Goal: Information Seeking & Learning: Learn about a topic

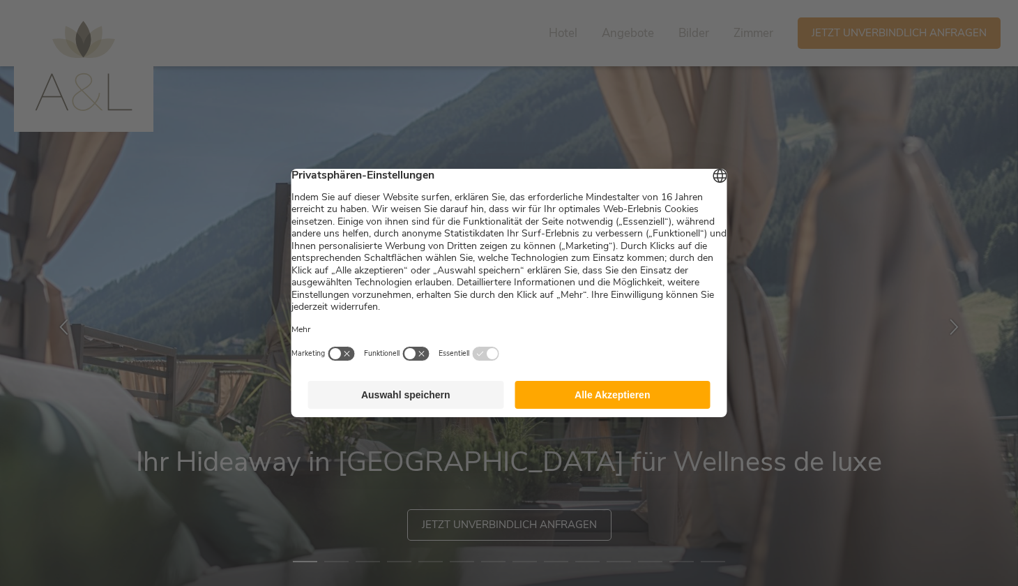
click at [439, 397] on button "Auswahl speichern" at bounding box center [406, 395] width 196 height 28
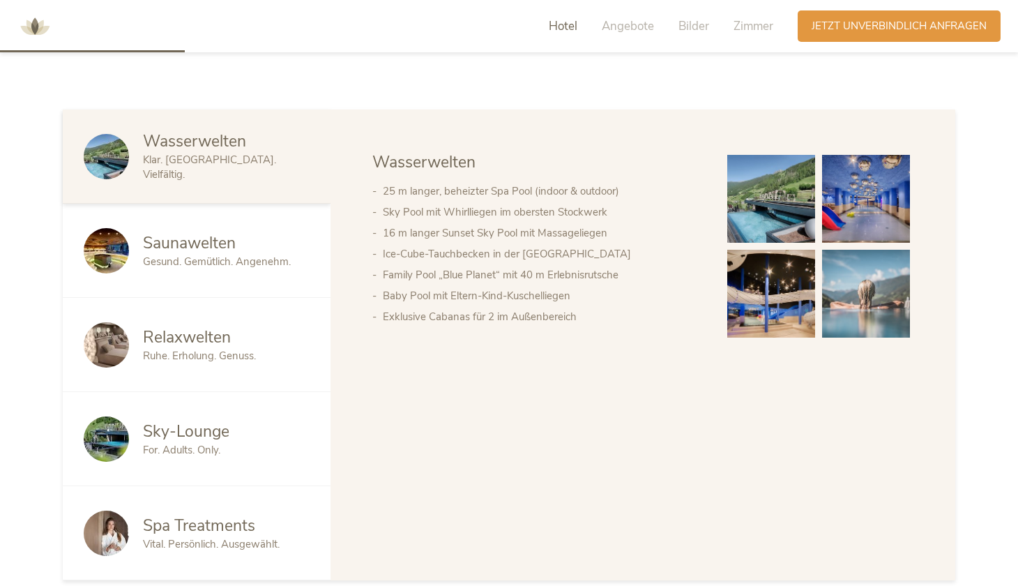
scroll to position [781, 0]
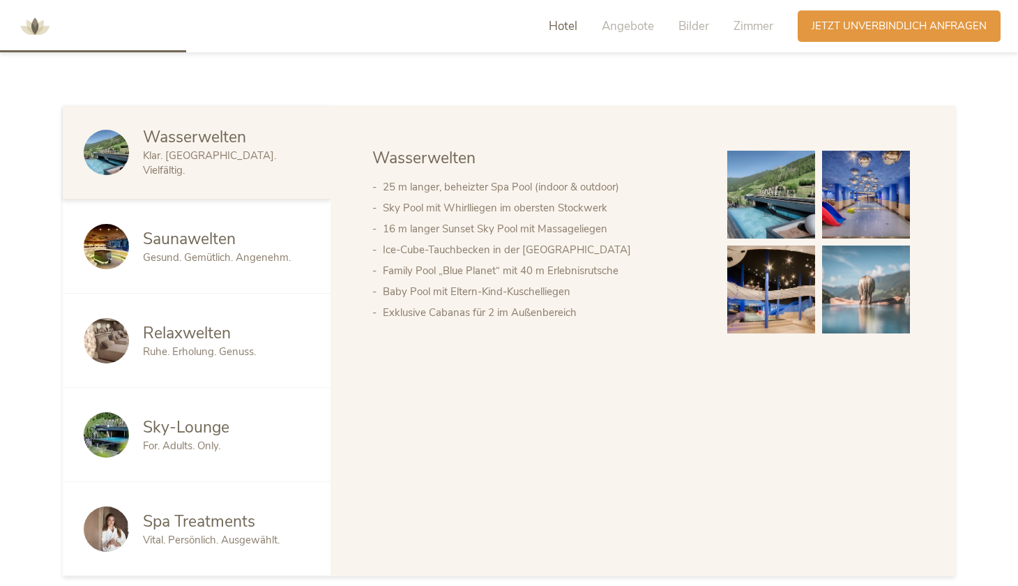
click at [777, 199] on img at bounding box center [771, 195] width 88 height 88
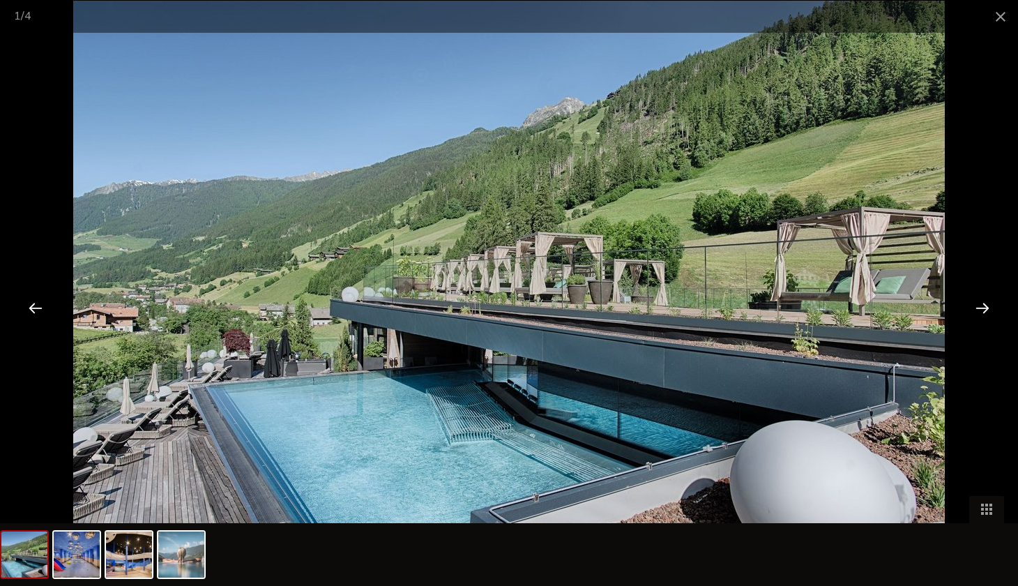
click at [980, 304] on div at bounding box center [982, 307] width 43 height 43
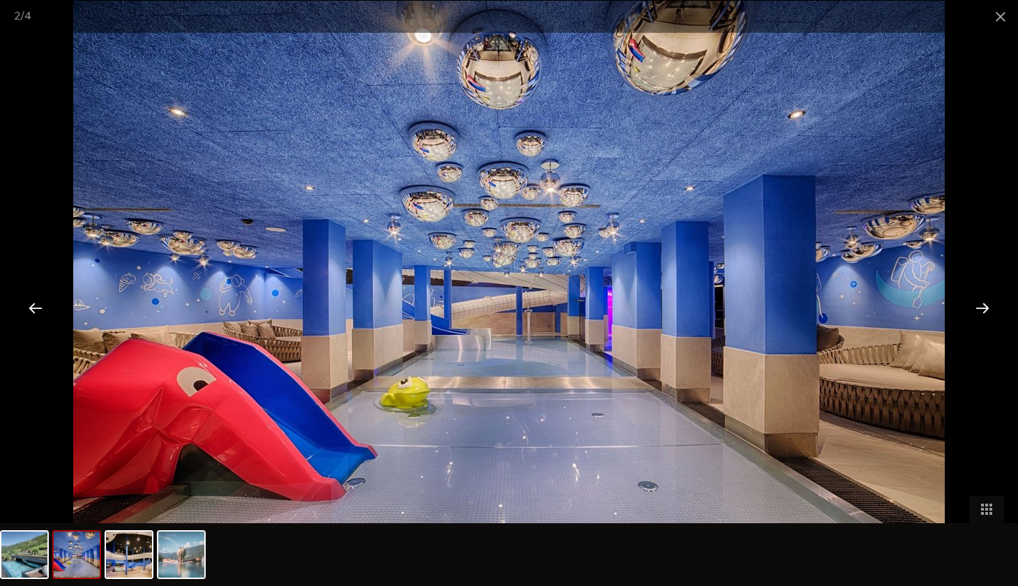
click at [980, 304] on div at bounding box center [982, 307] width 43 height 43
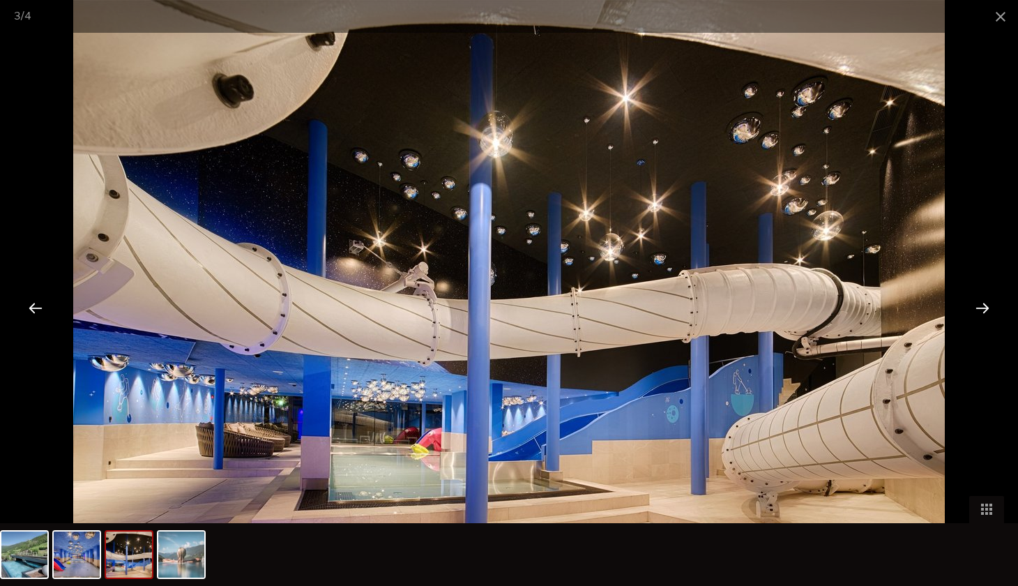
click at [980, 304] on div at bounding box center [982, 307] width 43 height 43
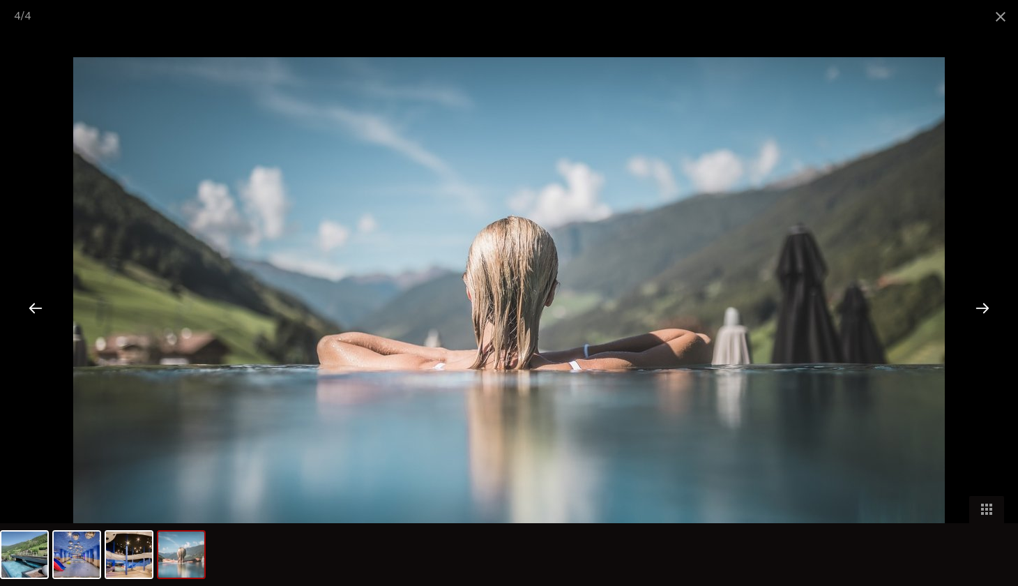
click at [980, 304] on div at bounding box center [982, 307] width 43 height 43
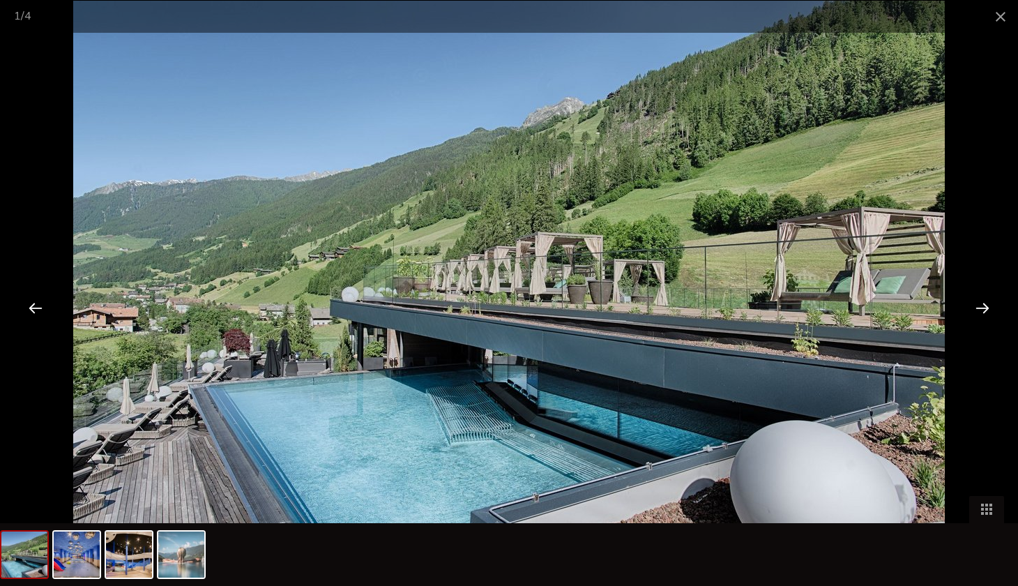
click at [980, 304] on div at bounding box center [982, 307] width 43 height 43
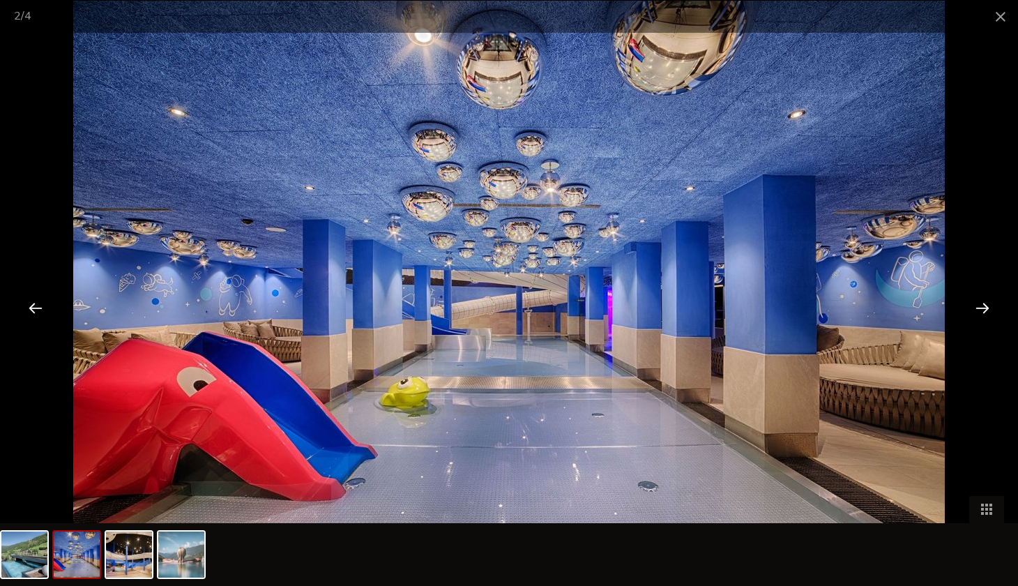
click at [980, 304] on div at bounding box center [982, 307] width 43 height 43
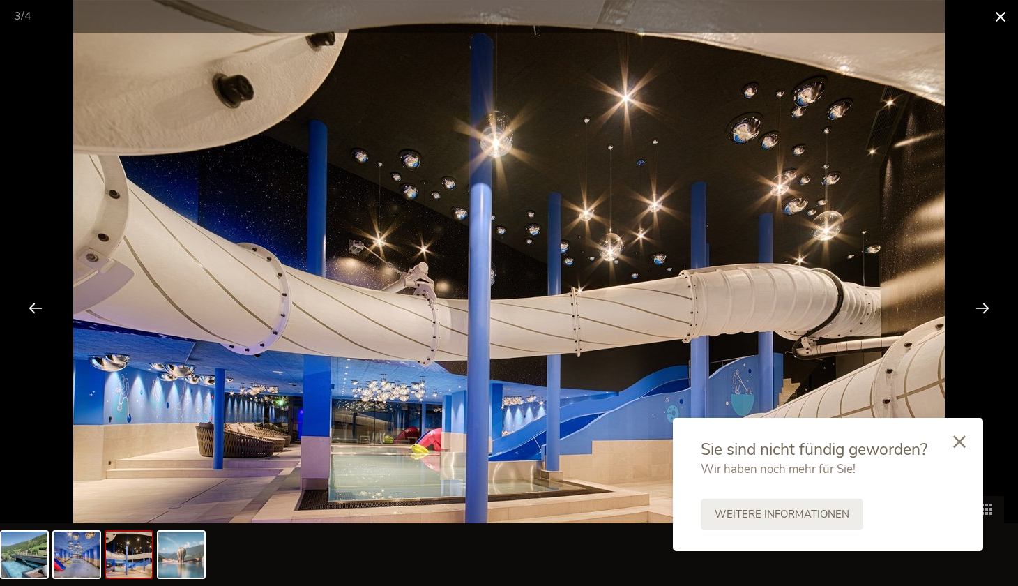
click at [999, 23] on span at bounding box center [1000, 16] width 35 height 33
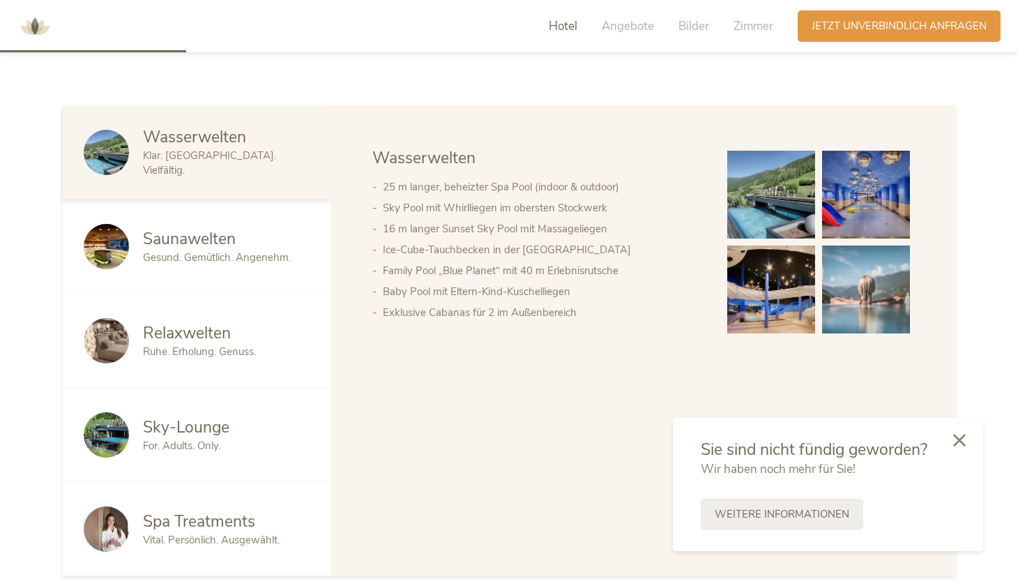
click at [959, 439] on icon at bounding box center [959, 440] width 13 height 13
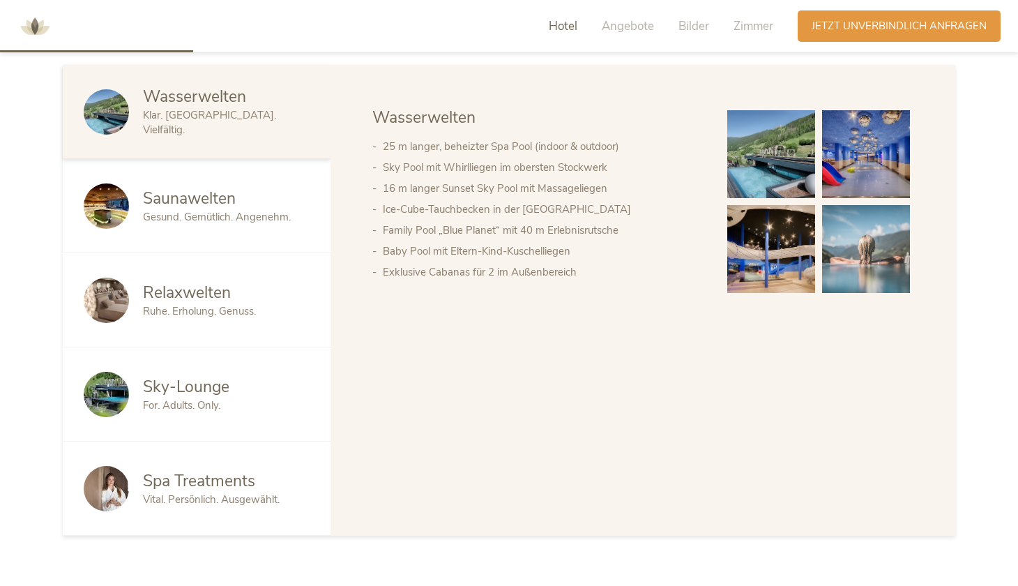
scroll to position [811, 0]
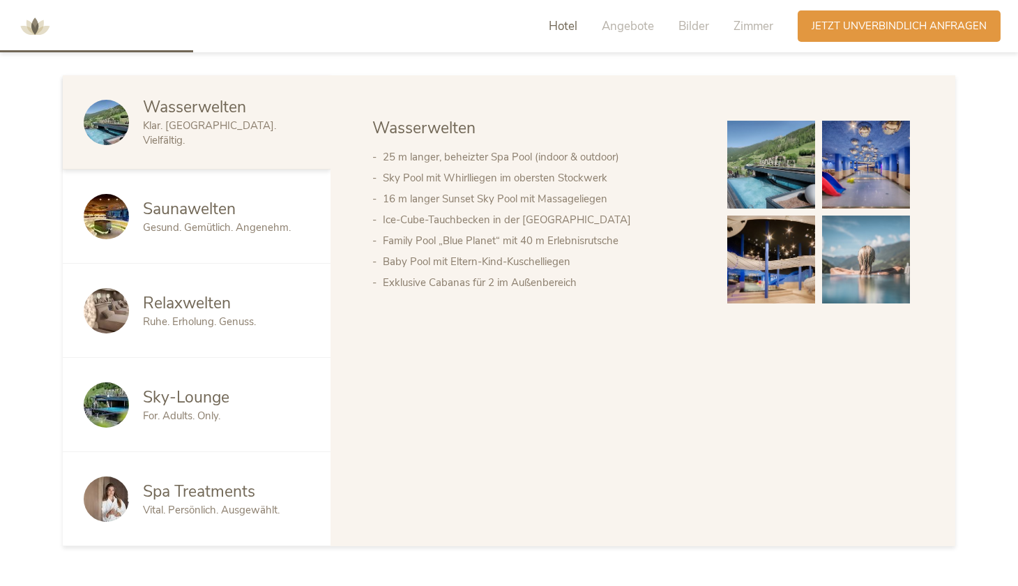
click at [213, 208] on span "Saunawelten" at bounding box center [189, 209] width 93 height 22
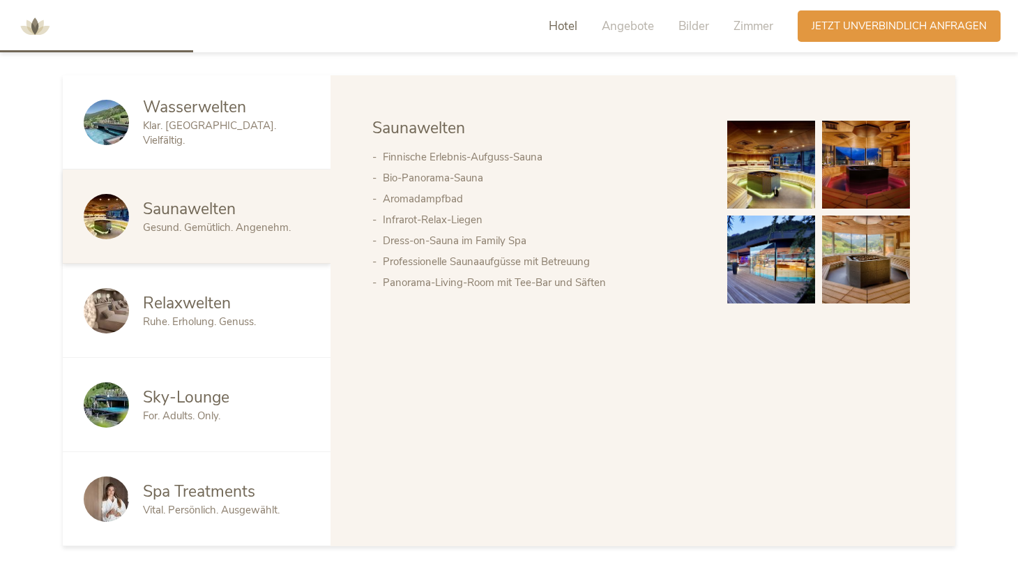
click at [264, 311] on div "Relaxwelten" at bounding box center [226, 303] width 167 height 22
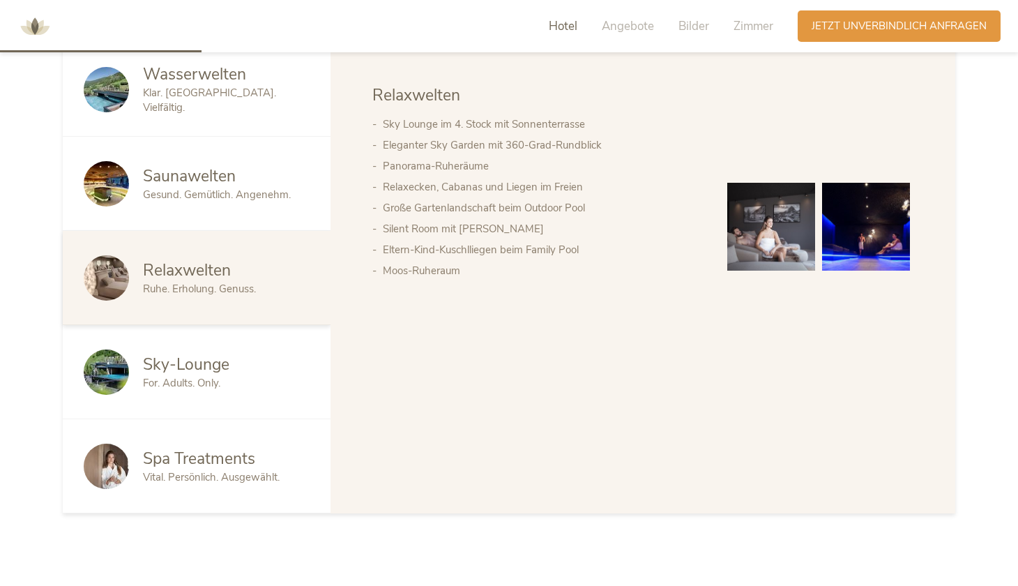
scroll to position [846, 0]
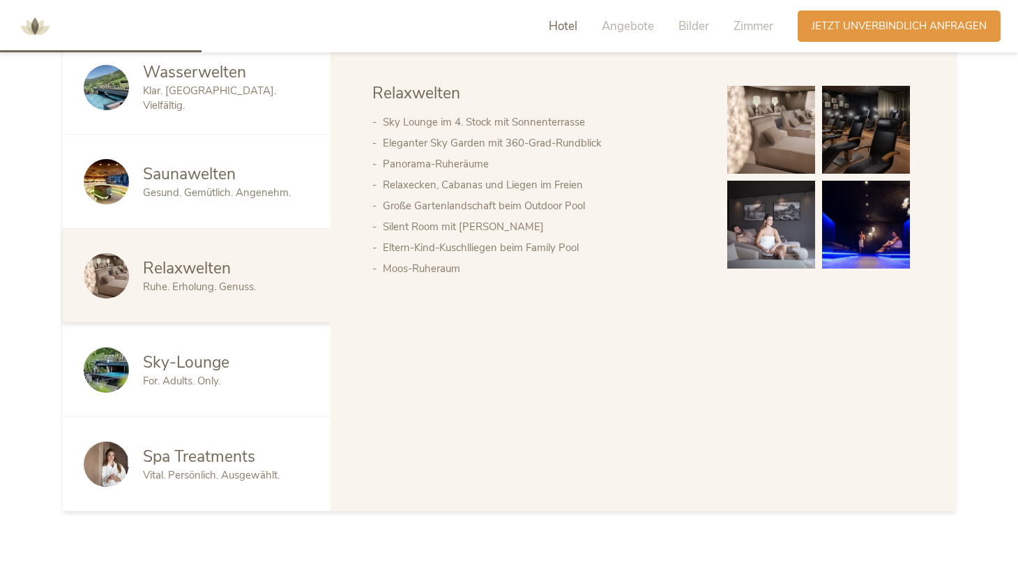
click at [283, 374] on div "For. Adults. Only." at bounding box center [226, 381] width 167 height 15
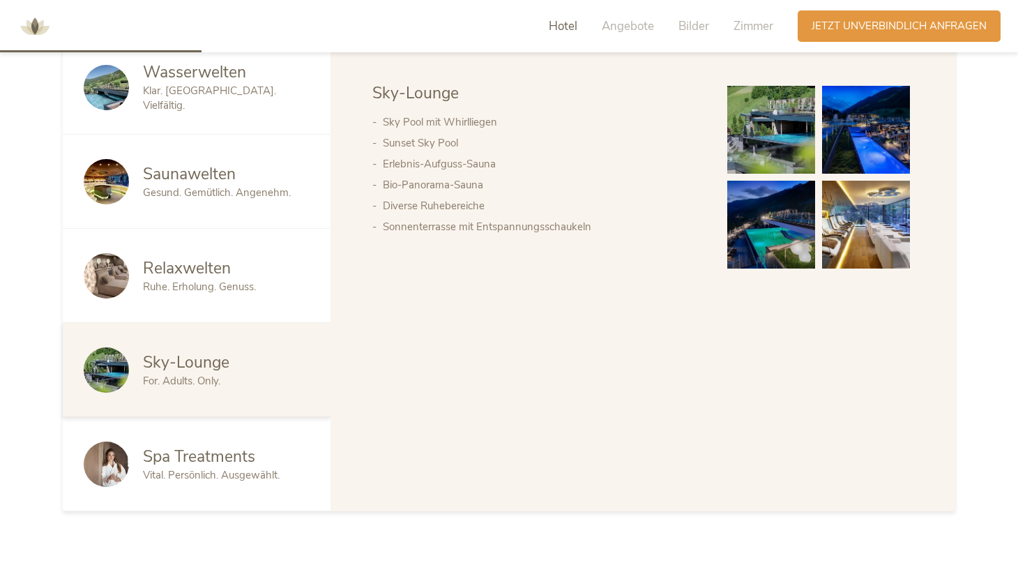
click at [801, 119] on img at bounding box center [771, 130] width 88 height 88
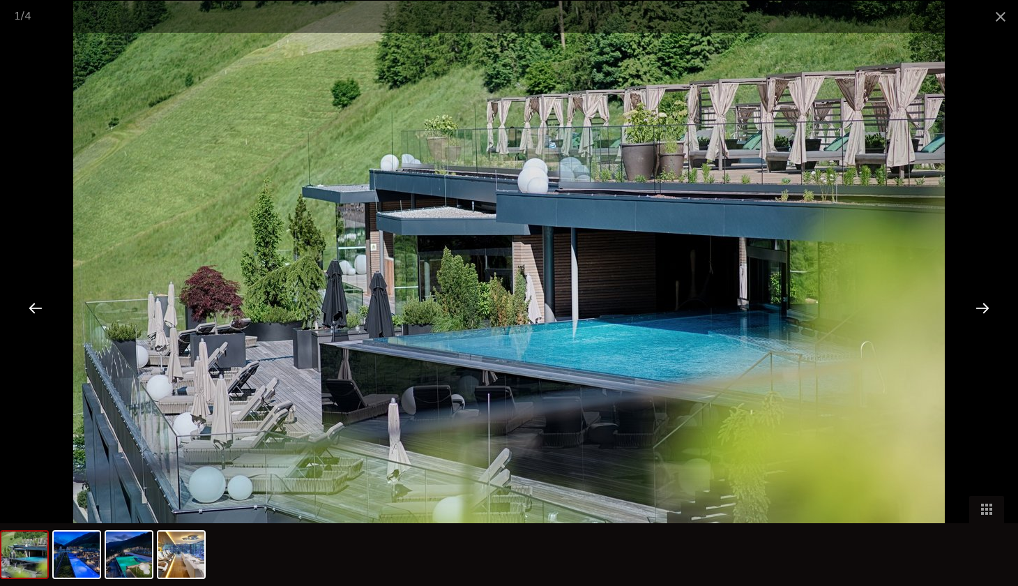
click at [975, 312] on div at bounding box center [982, 307] width 43 height 43
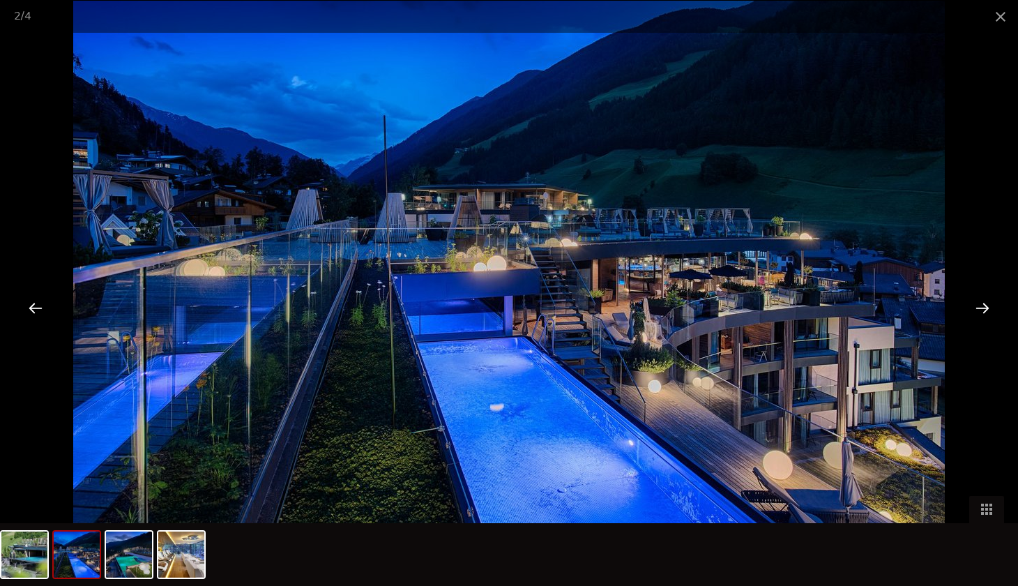
click at [975, 312] on div at bounding box center [982, 307] width 43 height 43
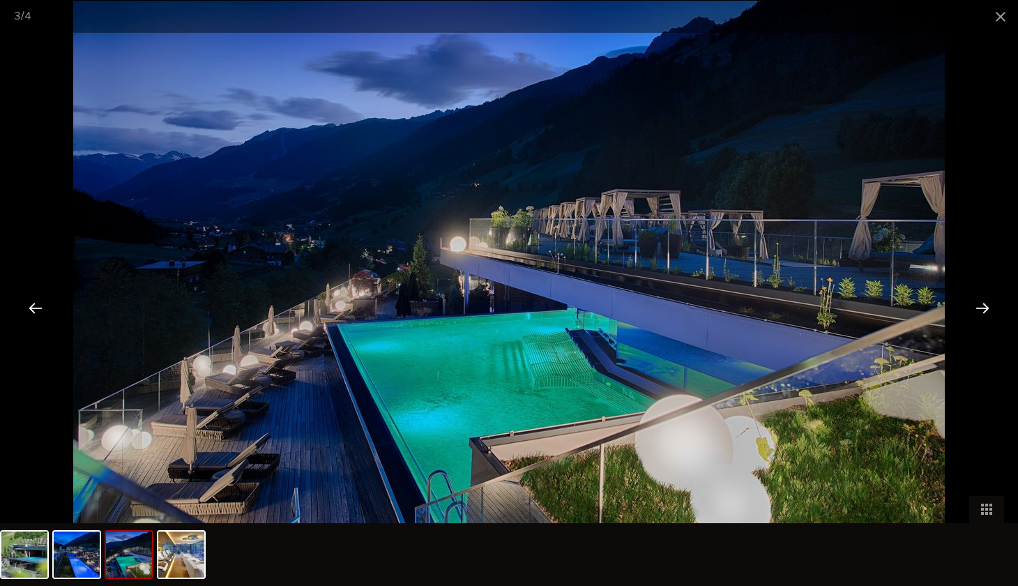
click at [975, 312] on div at bounding box center [982, 307] width 43 height 43
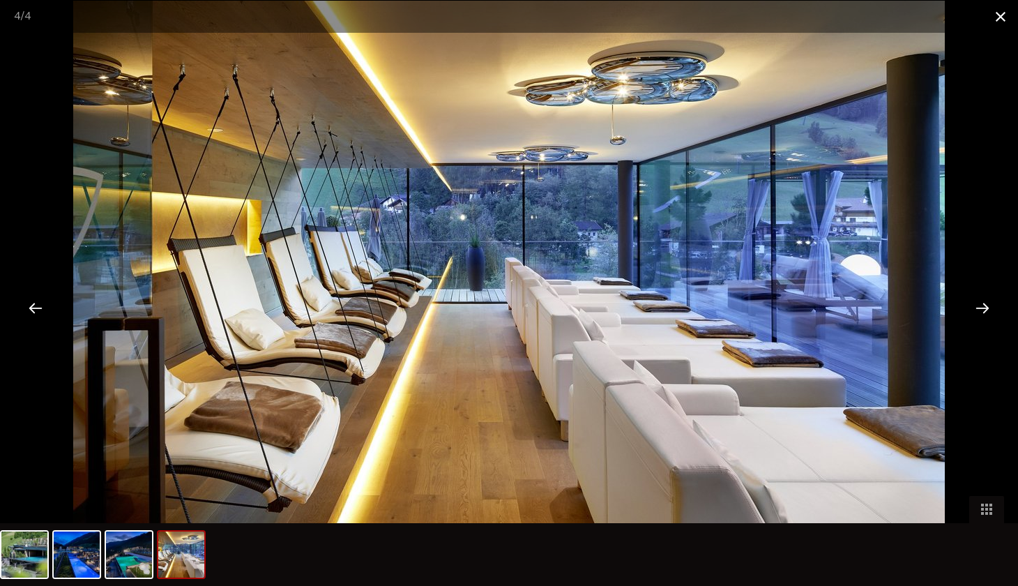
click at [999, 21] on span at bounding box center [1000, 16] width 35 height 33
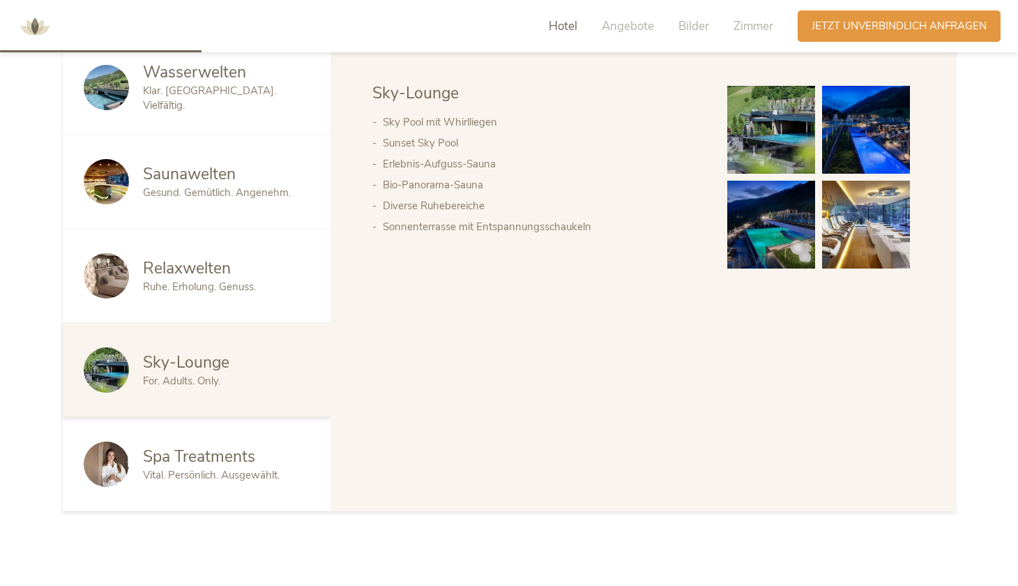
click at [264, 460] on div "Spa Treatments" at bounding box center [226, 457] width 167 height 22
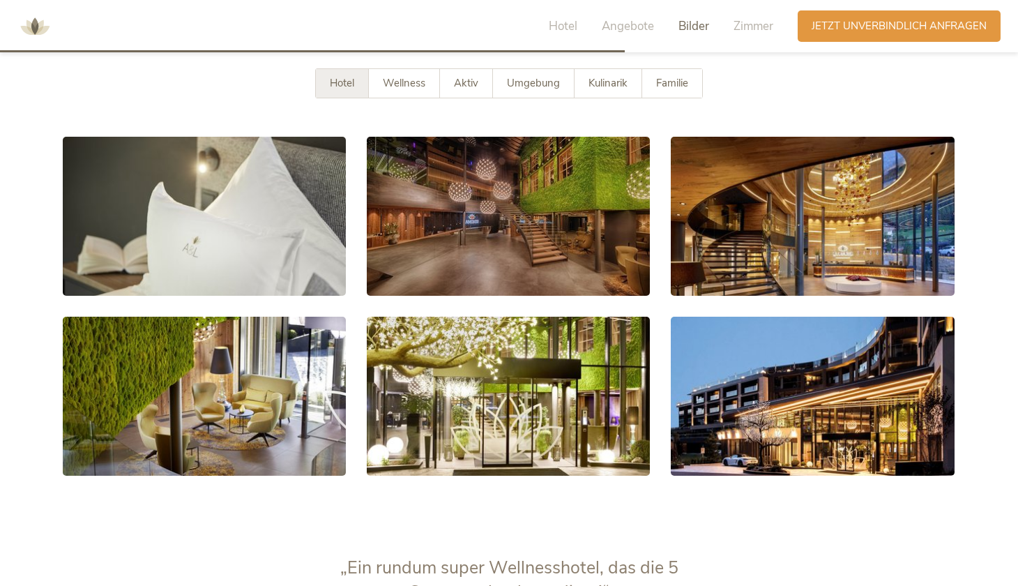
scroll to position [2623, 0]
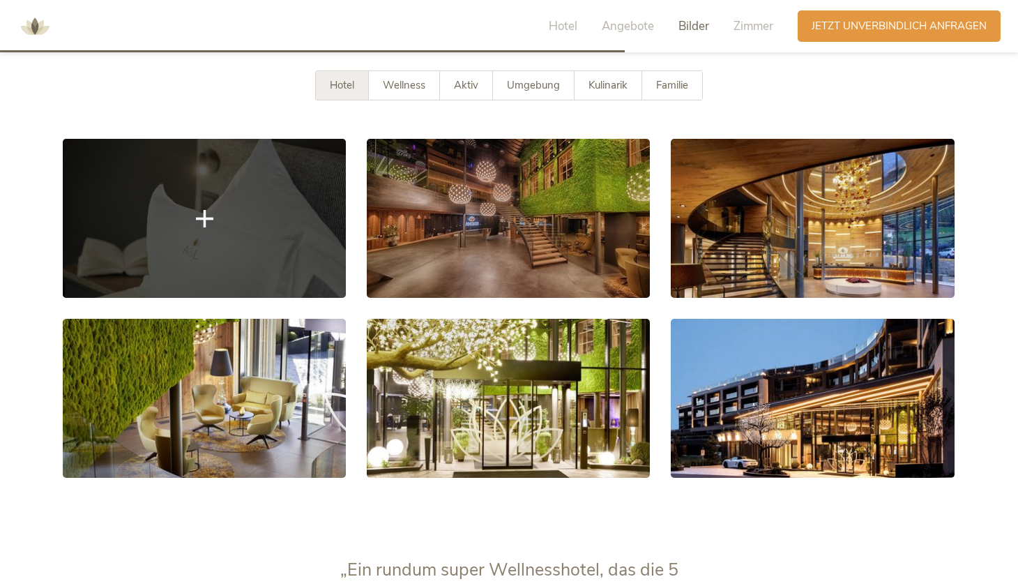
click at [291, 232] on link at bounding box center [204, 218] width 283 height 159
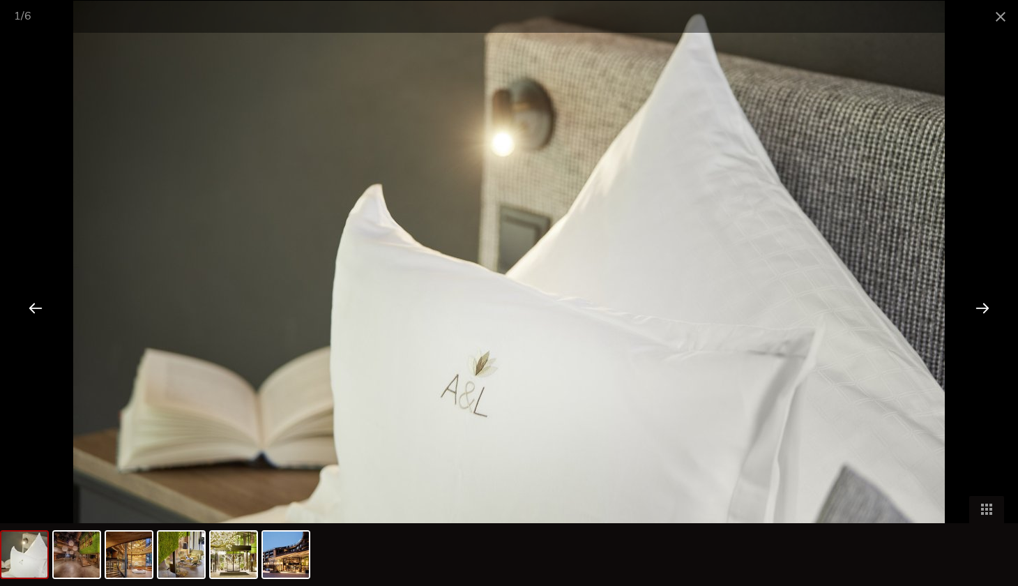
click at [973, 310] on div at bounding box center [982, 307] width 43 height 43
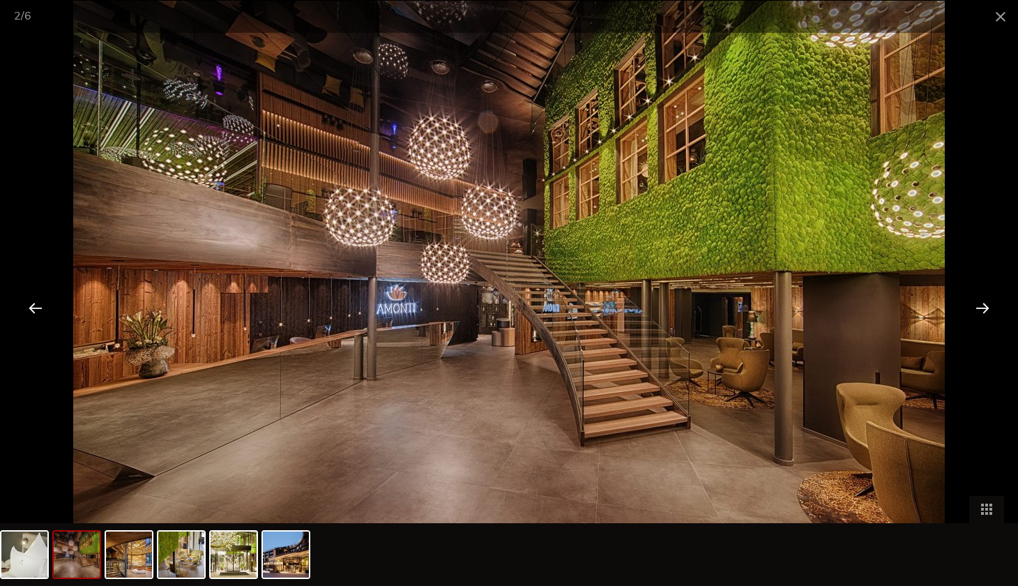
click at [973, 310] on div at bounding box center [982, 307] width 43 height 43
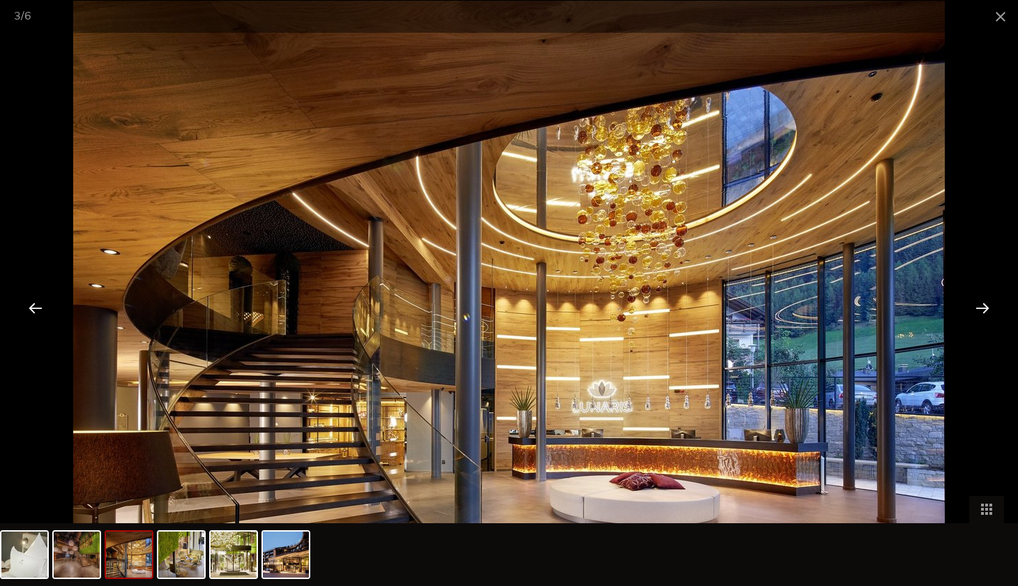
click at [973, 310] on div at bounding box center [982, 307] width 43 height 43
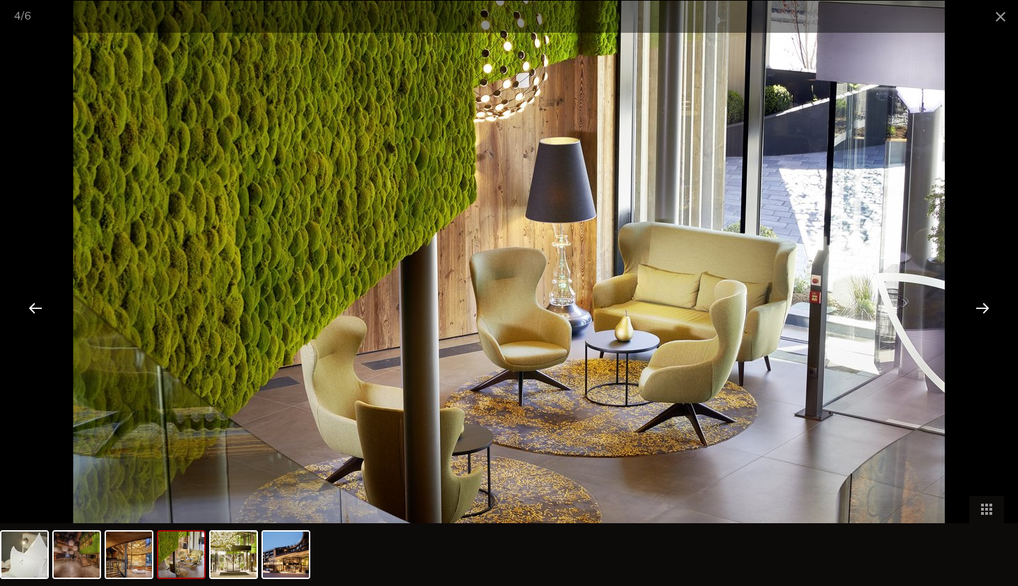
click at [973, 310] on div at bounding box center [982, 307] width 43 height 43
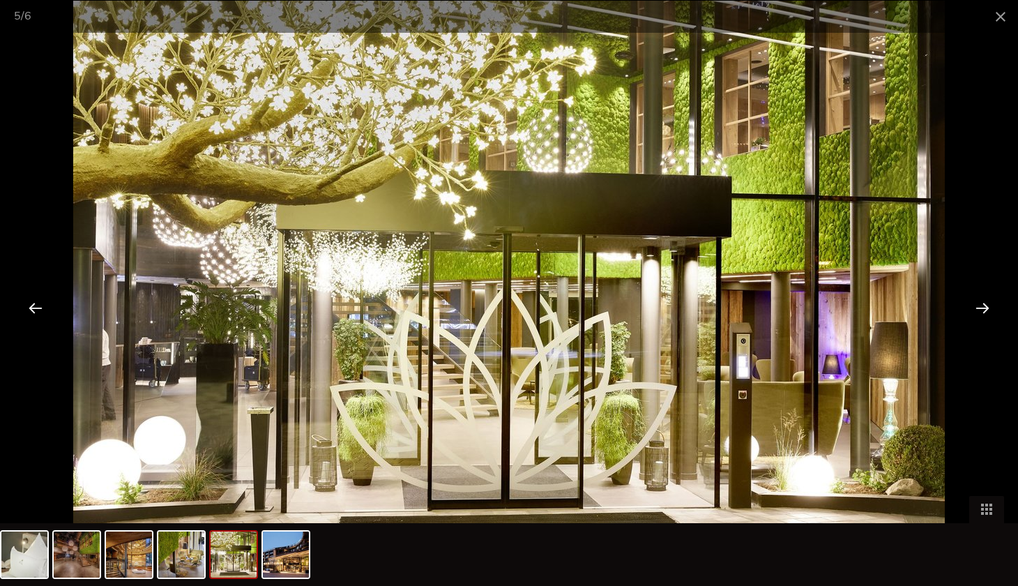
click at [973, 310] on div at bounding box center [982, 307] width 43 height 43
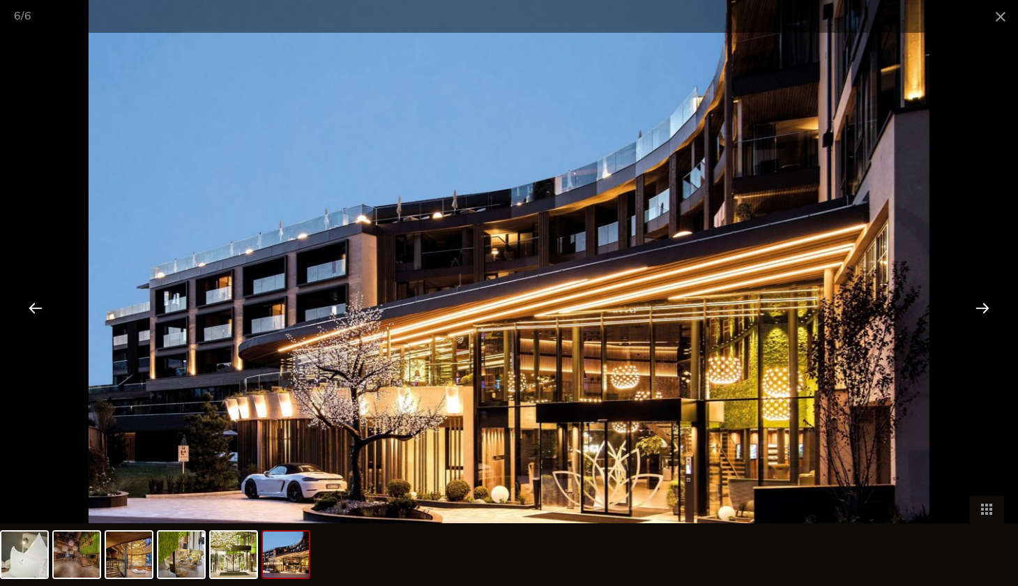
click at [973, 310] on div at bounding box center [982, 307] width 43 height 43
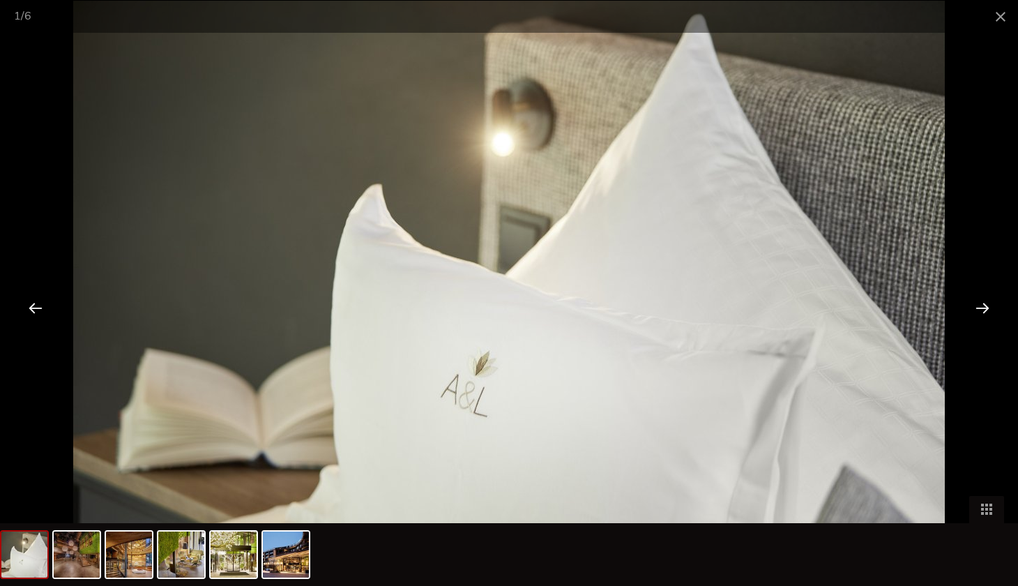
click at [973, 310] on div at bounding box center [982, 307] width 43 height 43
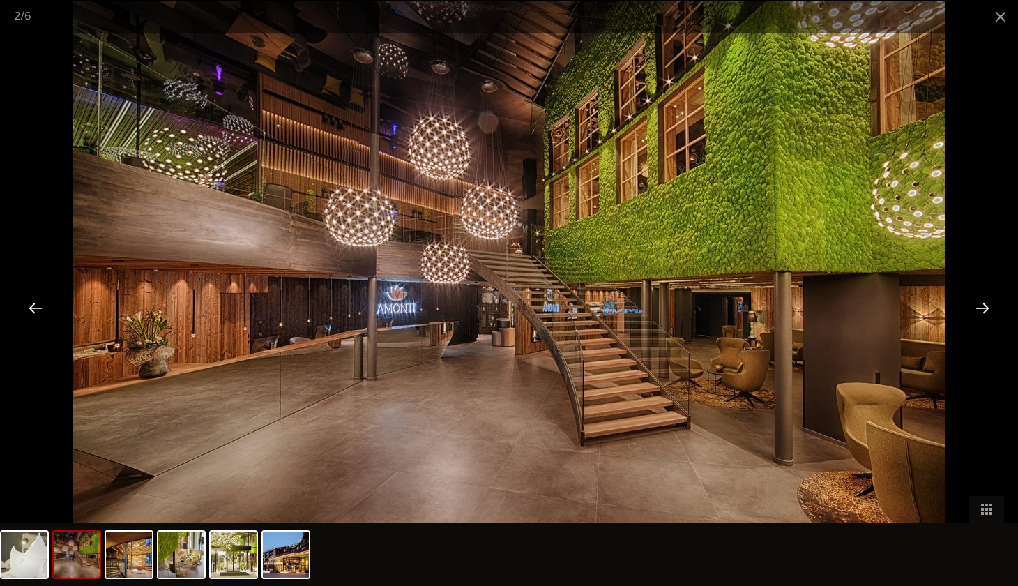
click at [973, 310] on div at bounding box center [982, 307] width 43 height 43
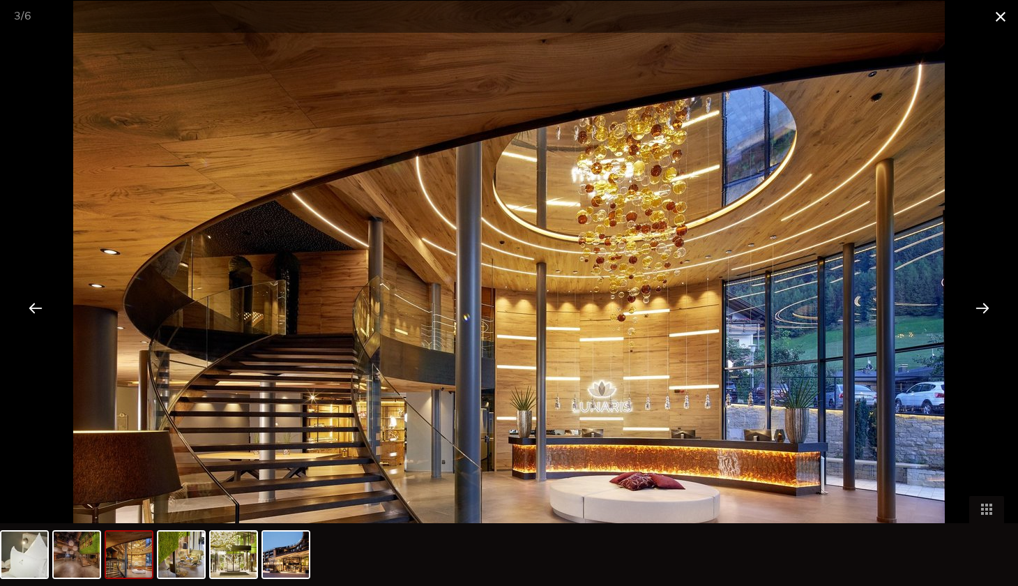
click at [1001, 17] on span at bounding box center [1000, 16] width 35 height 33
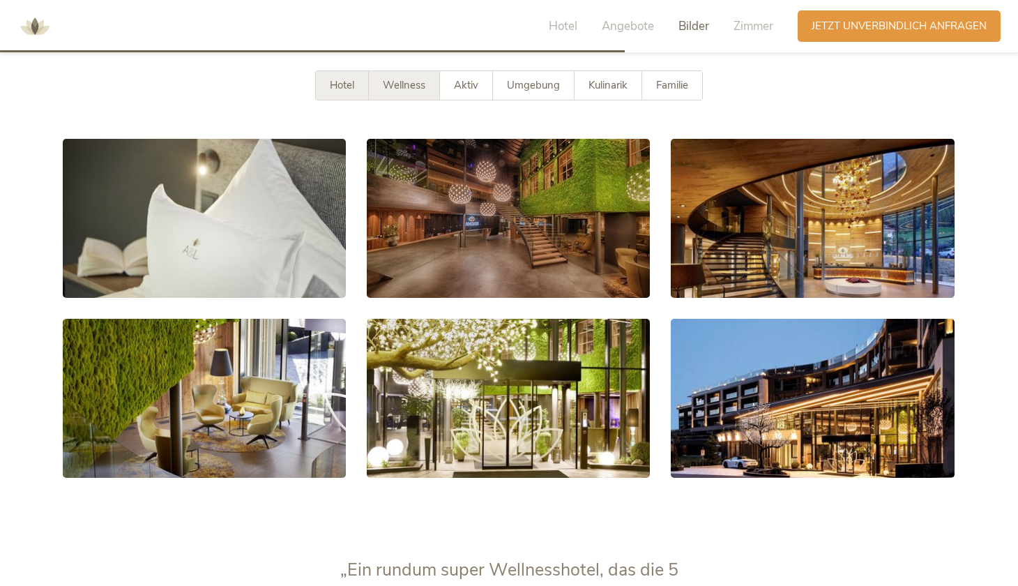
click at [421, 85] on span "Wellness" at bounding box center [404, 85] width 43 height 14
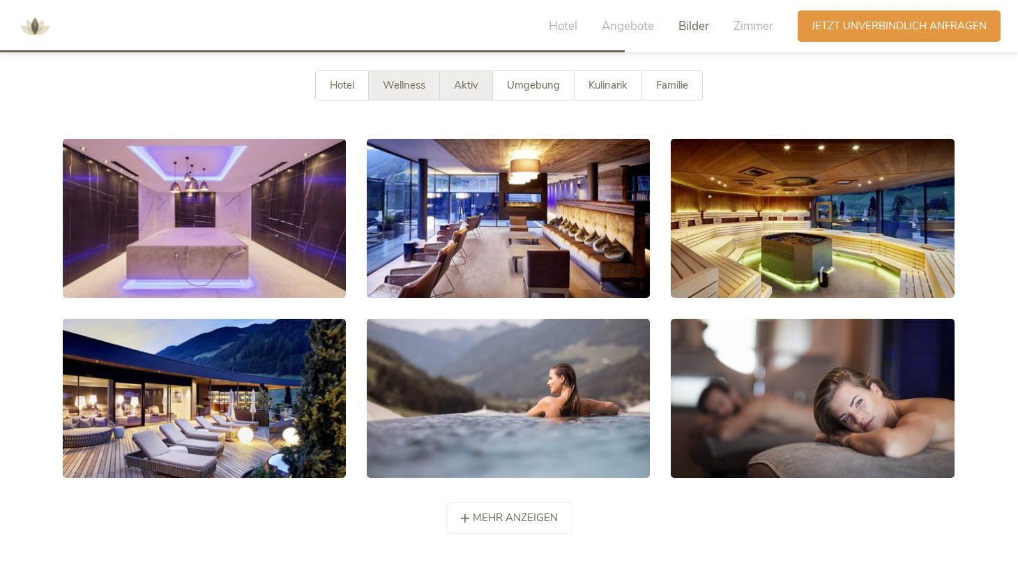
click at [459, 83] on span "Aktiv" at bounding box center [466, 85] width 24 height 14
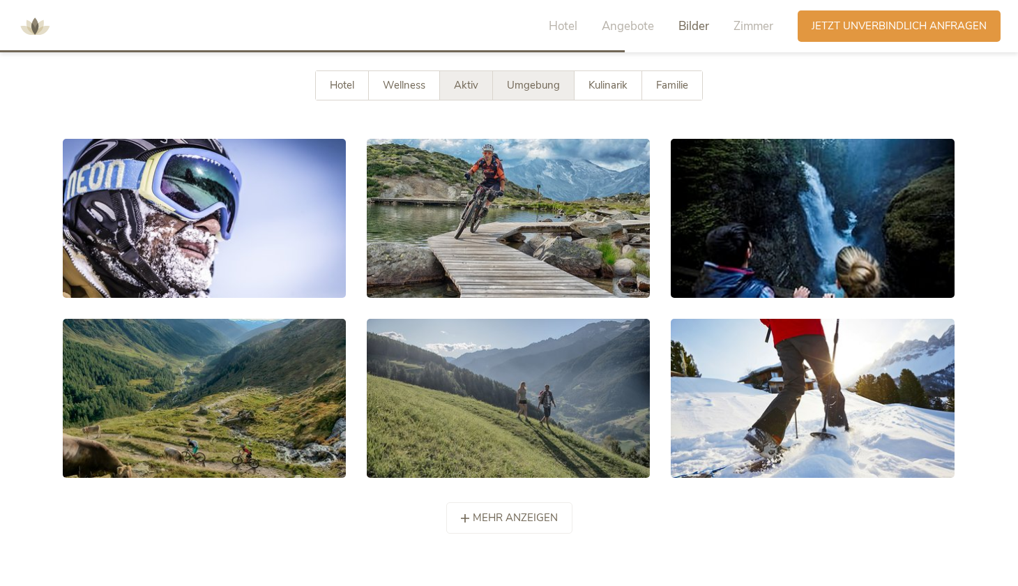
click at [519, 83] on span "Umgebung" at bounding box center [533, 85] width 53 height 14
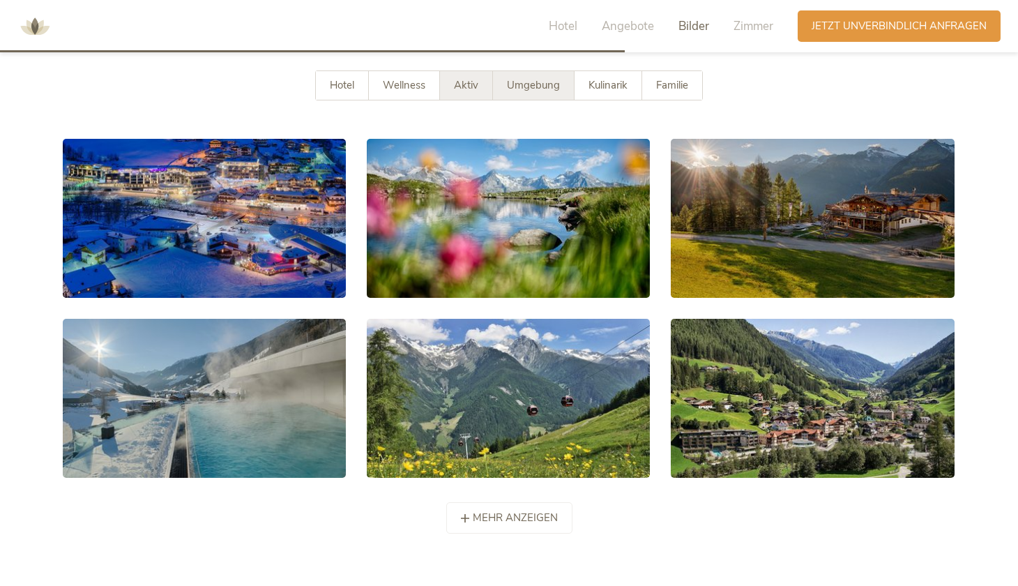
click at [472, 78] on span "Aktiv" at bounding box center [466, 85] width 24 height 14
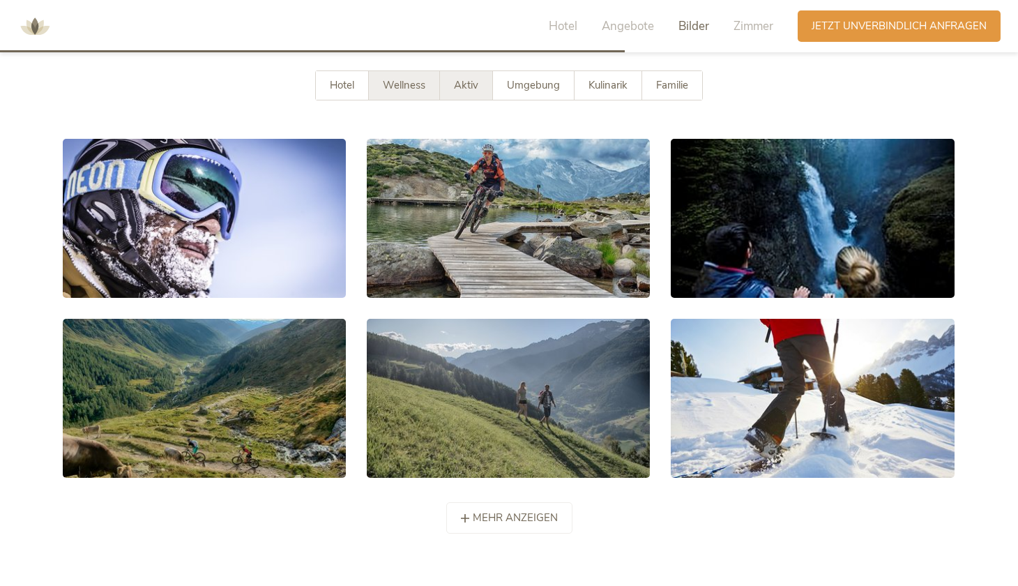
click at [400, 78] on span "Wellness" at bounding box center [404, 85] width 43 height 14
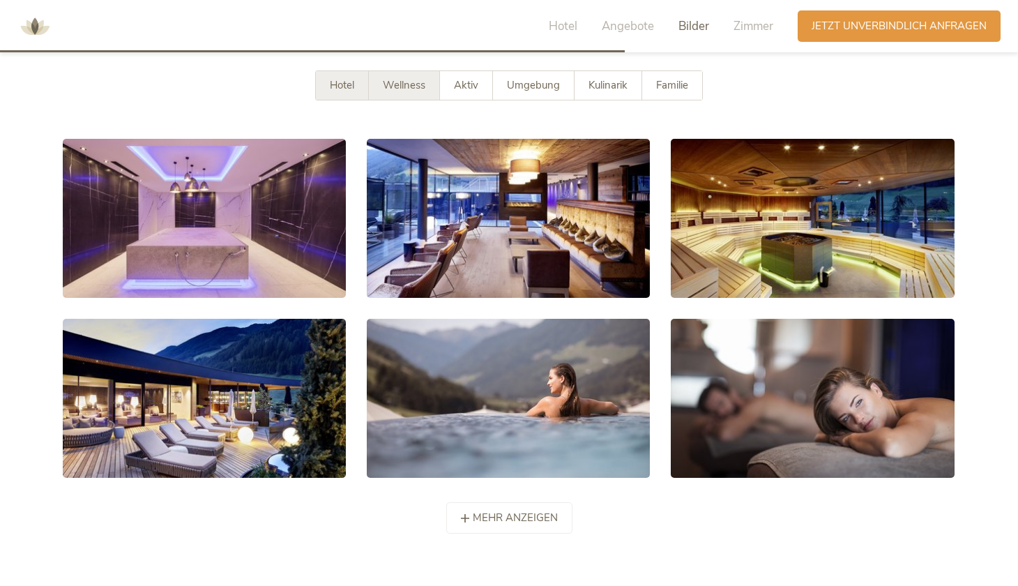
click at [331, 78] on span "Hotel" at bounding box center [342, 85] width 24 height 14
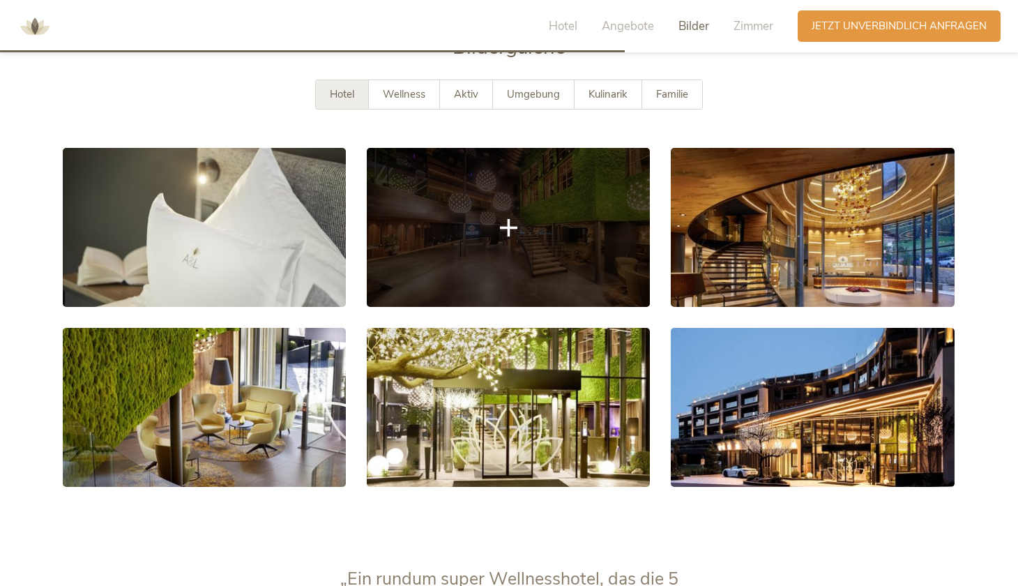
scroll to position [2608, 0]
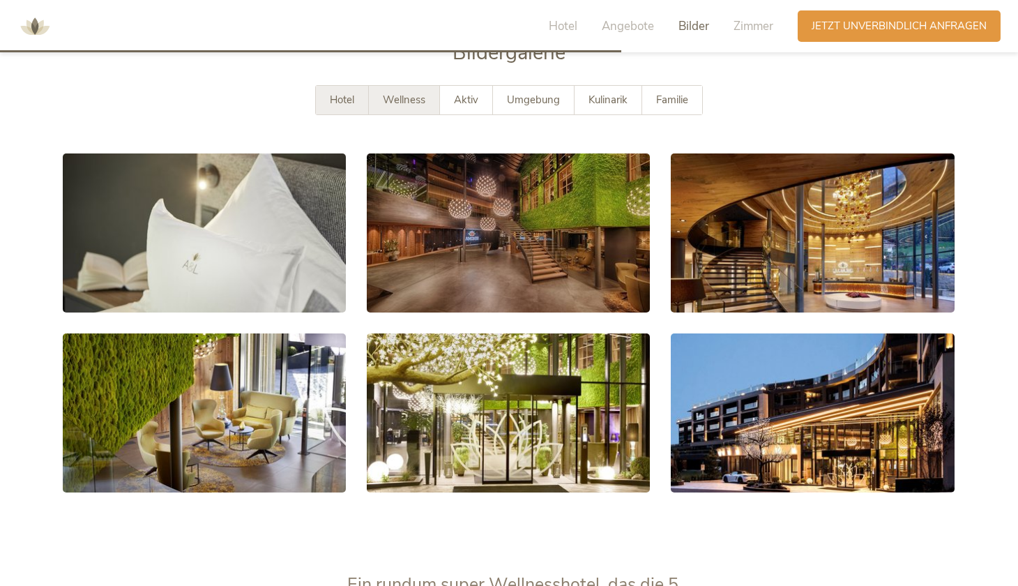
click at [407, 98] on span "Wellness" at bounding box center [404, 100] width 43 height 14
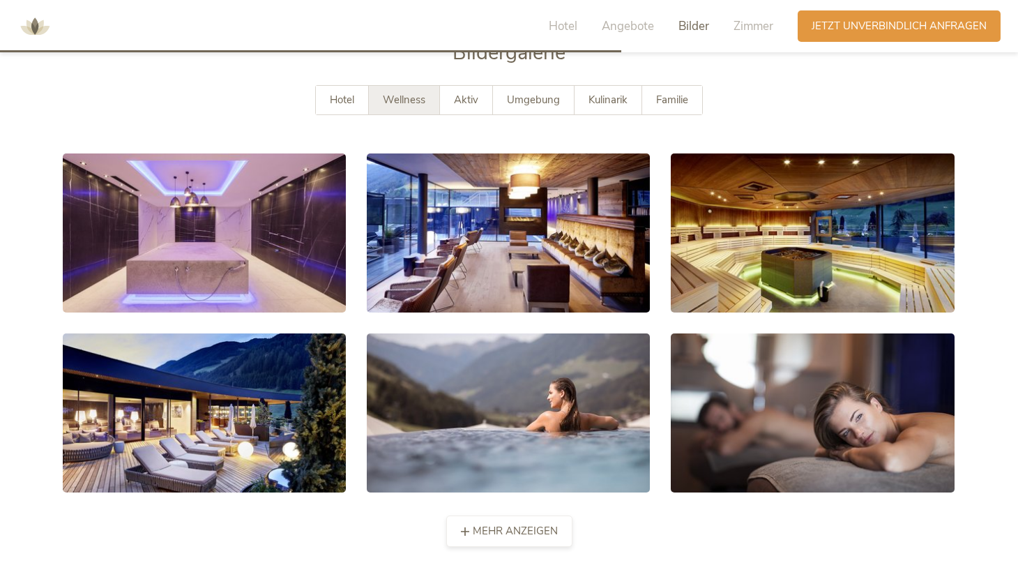
click at [491, 532] on span "mehr anzeigen" at bounding box center [515, 531] width 85 height 15
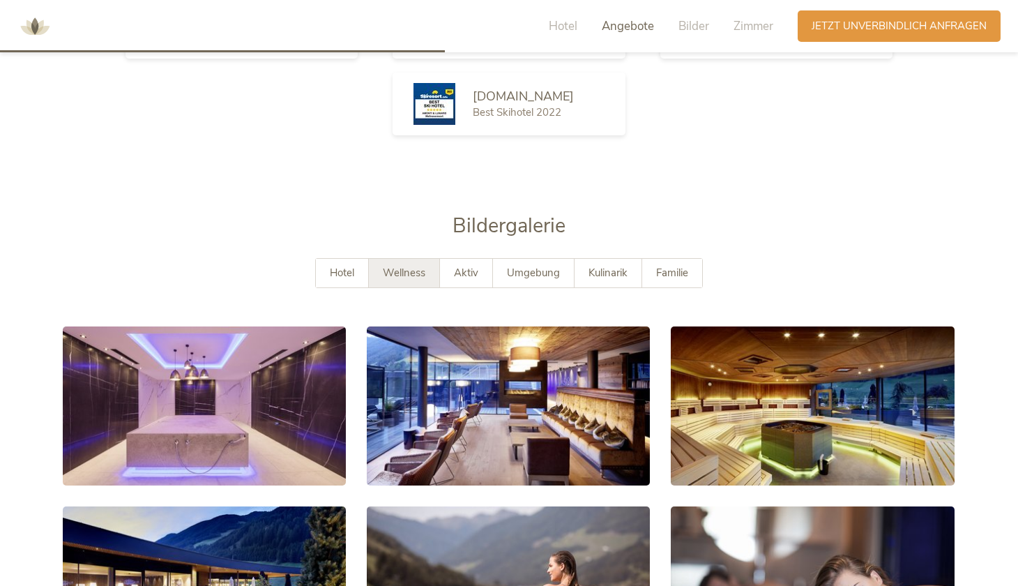
scroll to position [2422, 0]
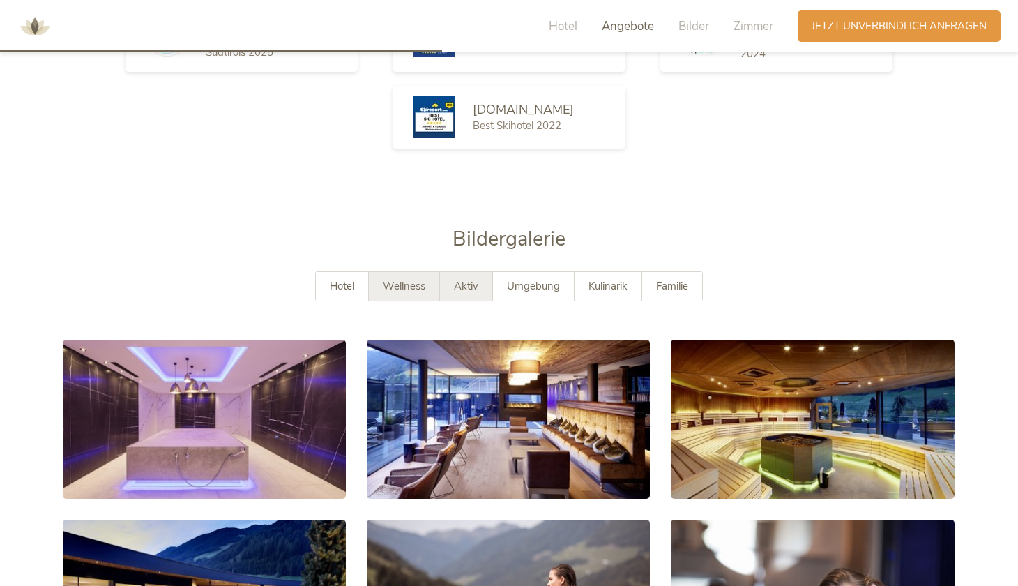
click at [468, 279] on span "Aktiv" at bounding box center [466, 286] width 24 height 14
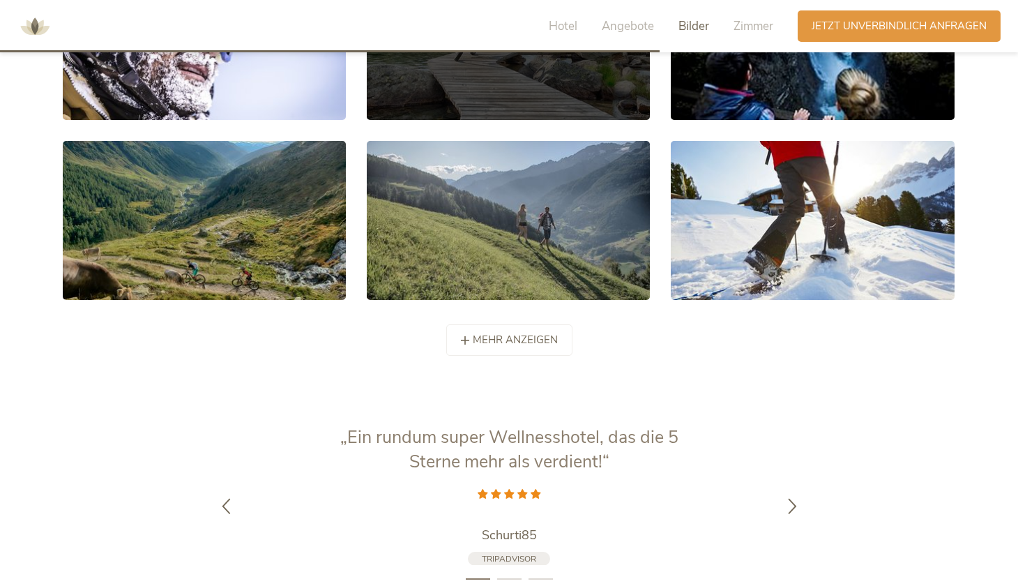
scroll to position [2809, 0]
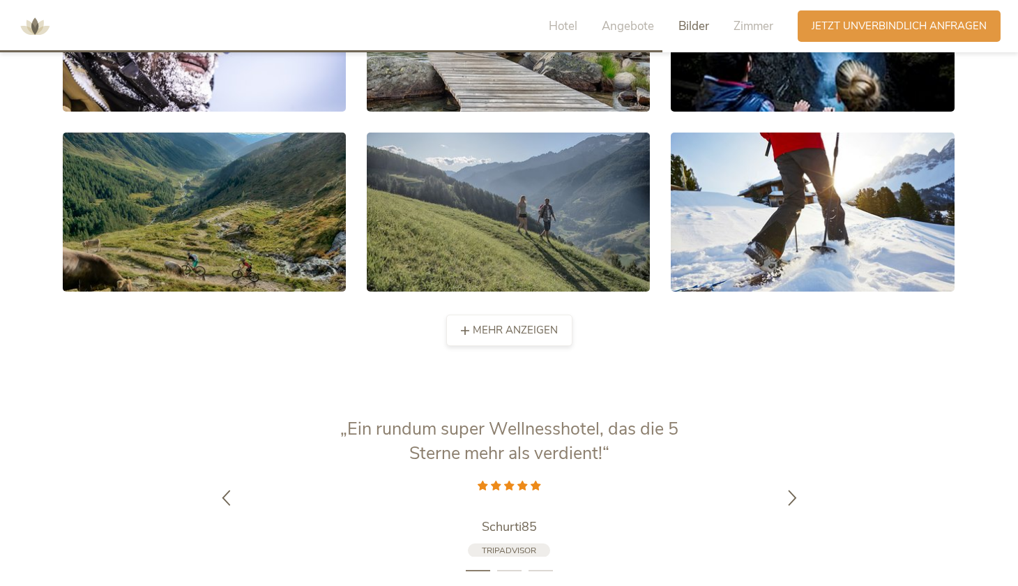
click at [529, 328] on span "mehr anzeigen" at bounding box center [515, 330] width 85 height 15
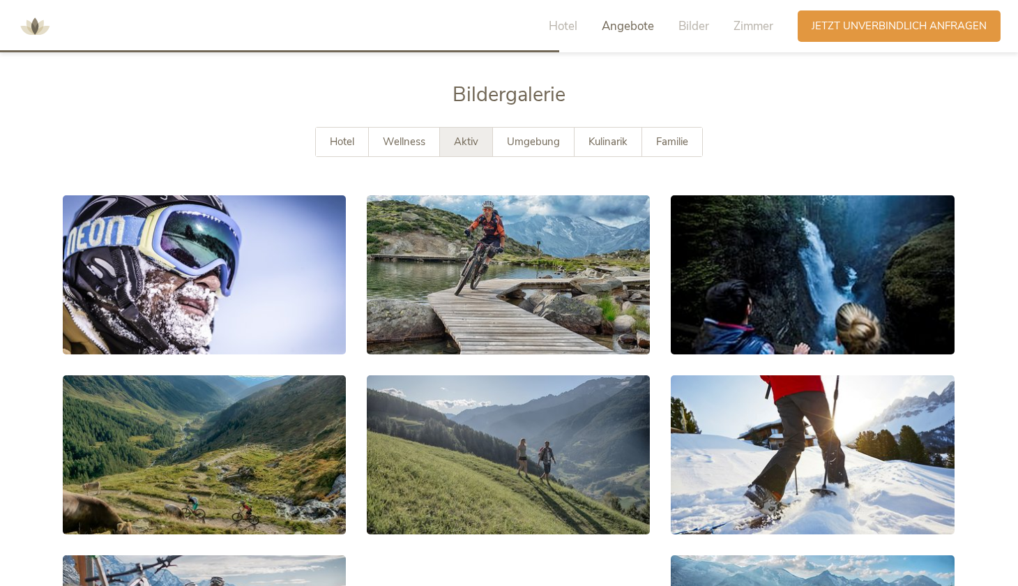
scroll to position [2569, 0]
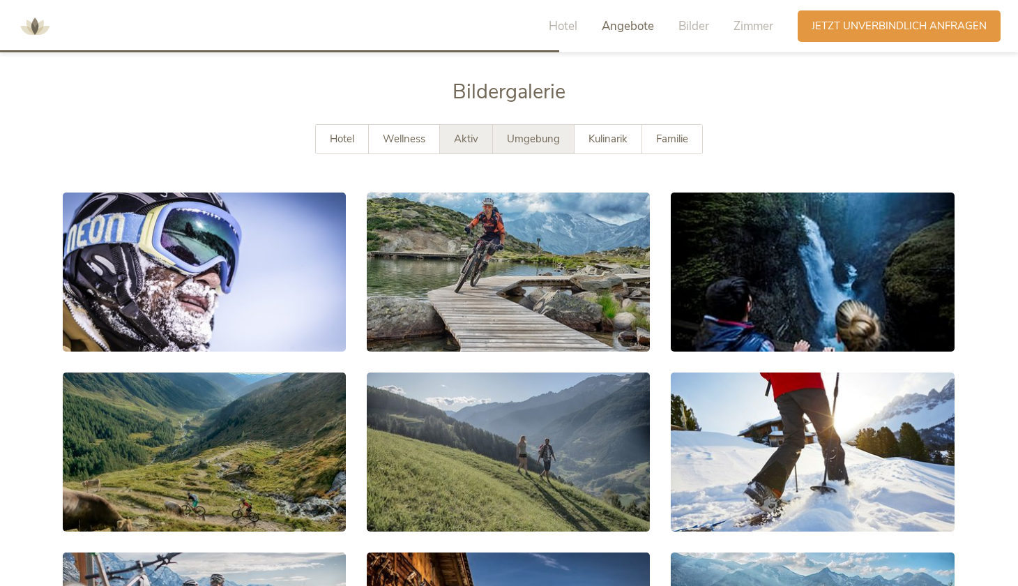
click at [529, 135] on span "Umgebung" at bounding box center [533, 139] width 53 height 14
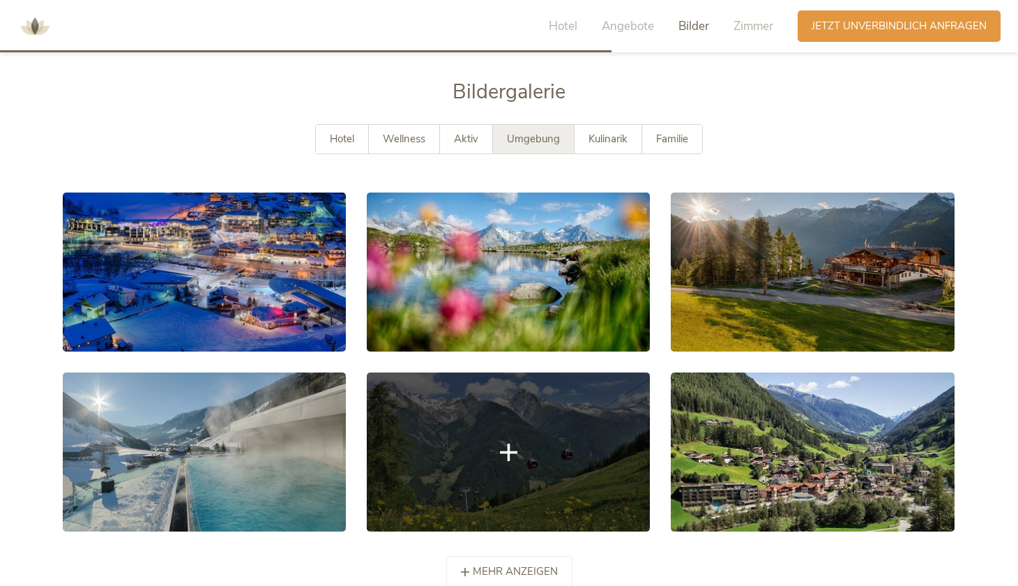
scroll to position [2651, 0]
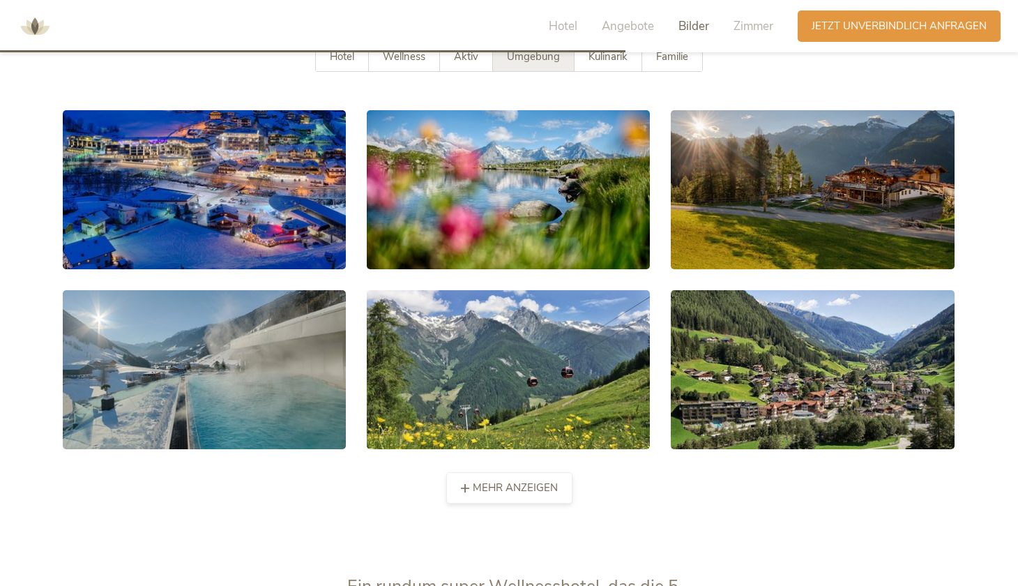
click at [510, 475] on div "mehr anzeigen weniger anzeigen" at bounding box center [509, 487] width 126 height 31
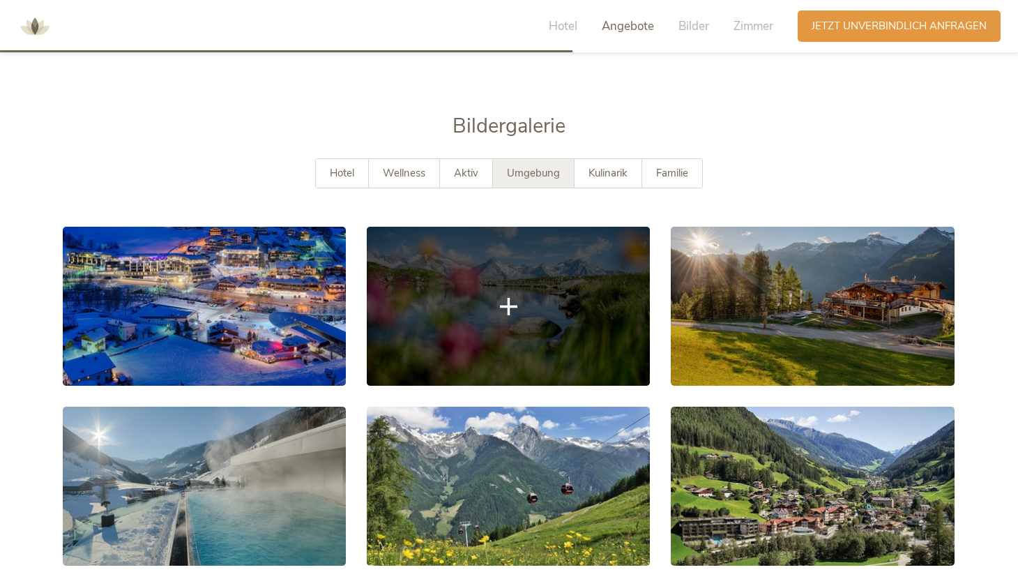
scroll to position [2530, 0]
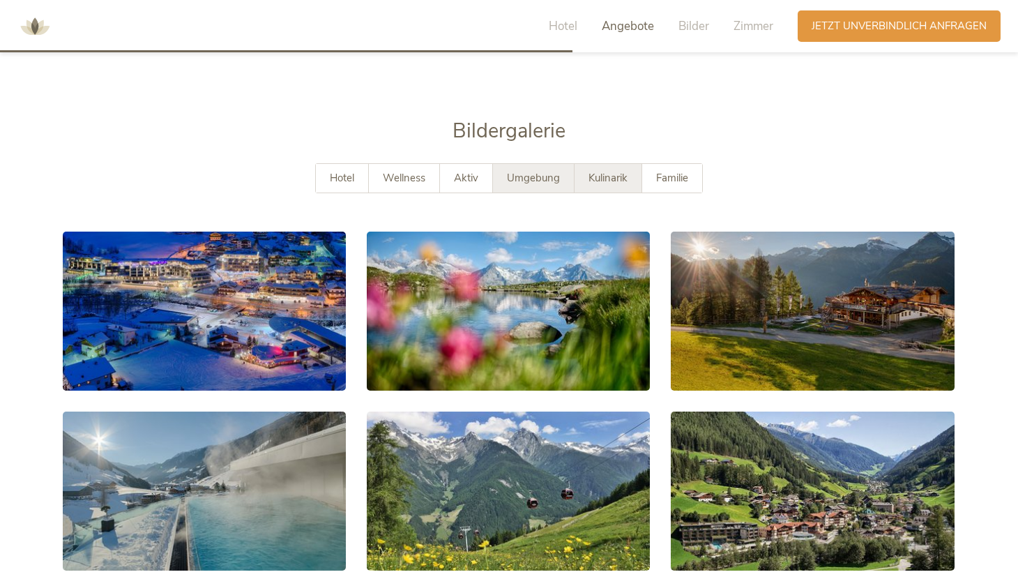
click at [602, 173] on span "Kulinarik" at bounding box center [608, 178] width 39 height 14
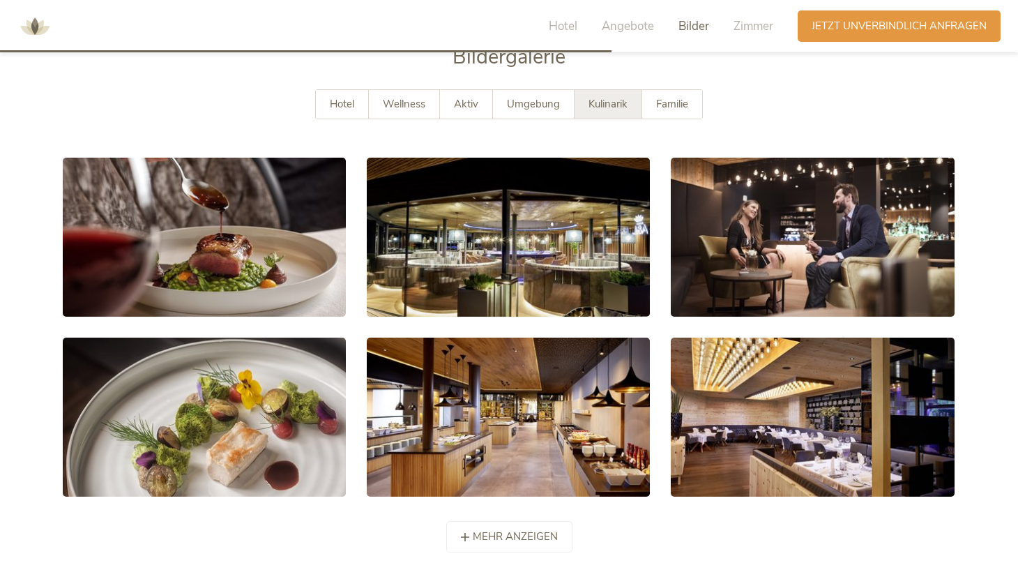
scroll to position [2815, 0]
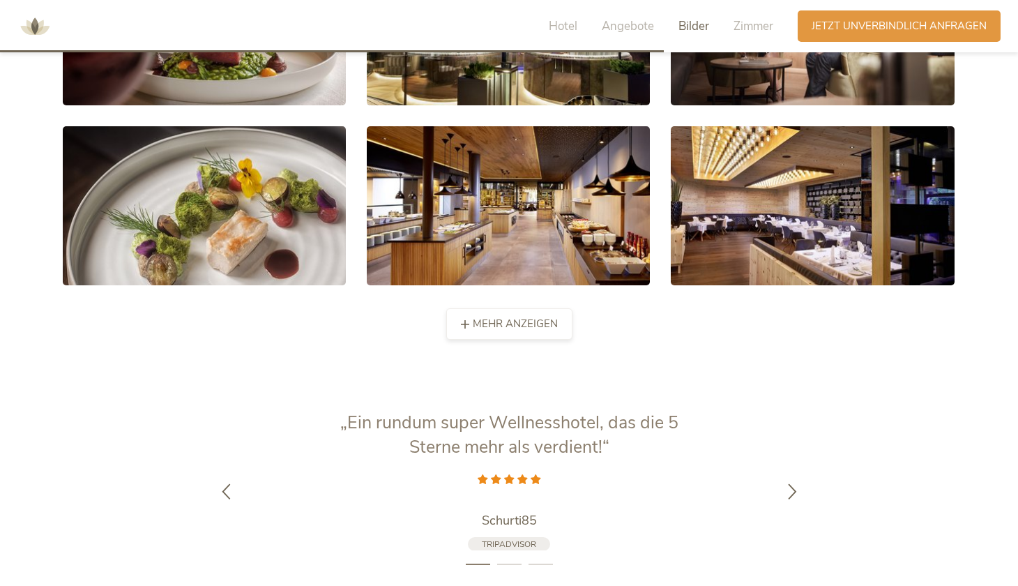
click at [540, 317] on span "mehr anzeigen" at bounding box center [515, 324] width 85 height 15
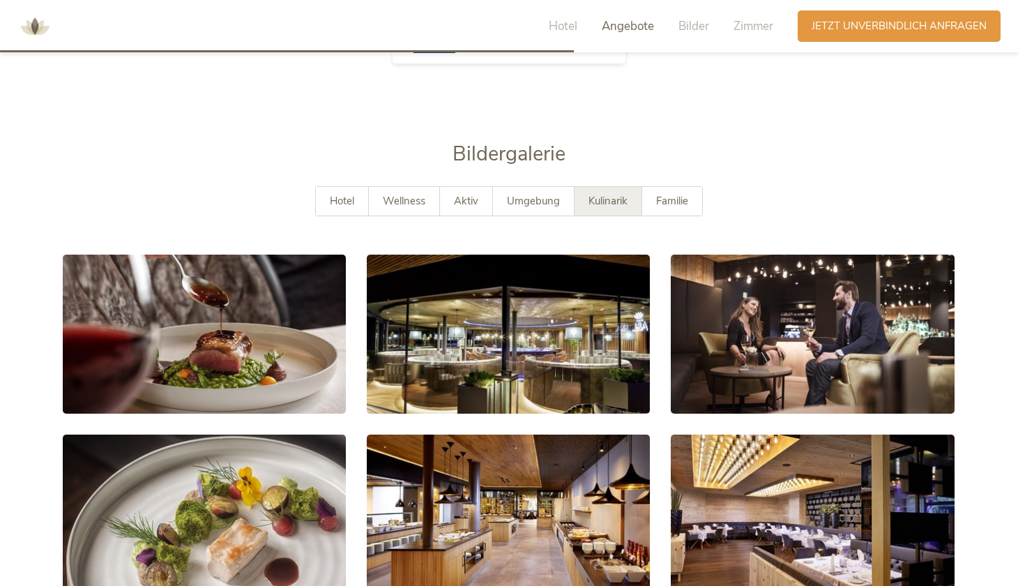
scroll to position [2505, 0]
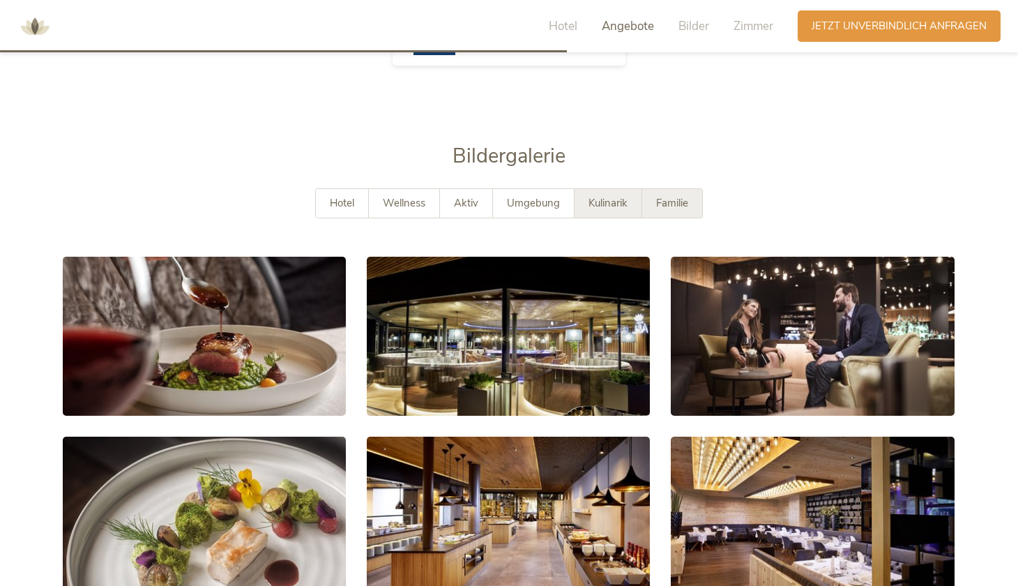
click at [683, 191] on div "Familie" at bounding box center [672, 203] width 60 height 29
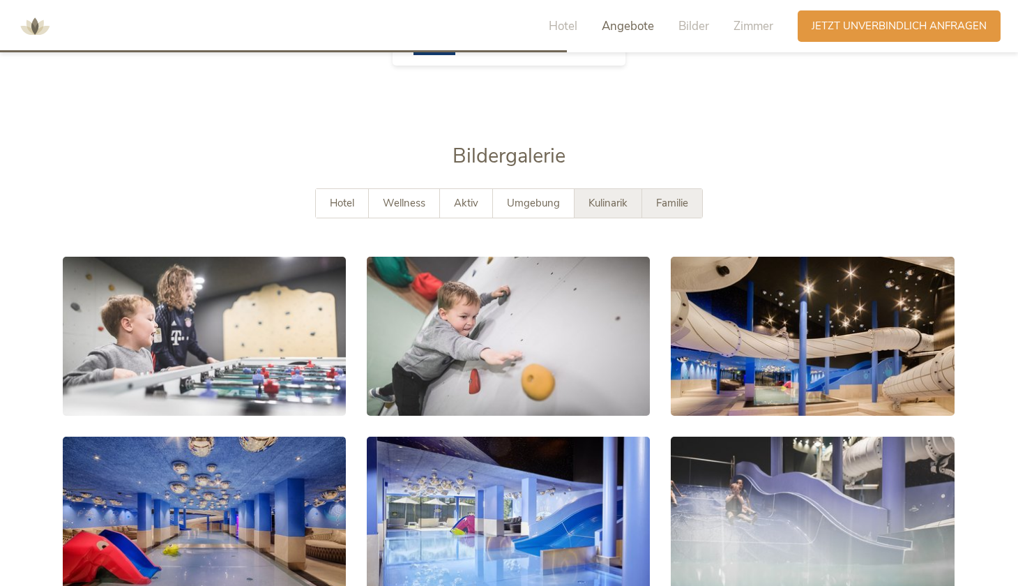
click at [601, 197] on span "Kulinarik" at bounding box center [608, 203] width 39 height 14
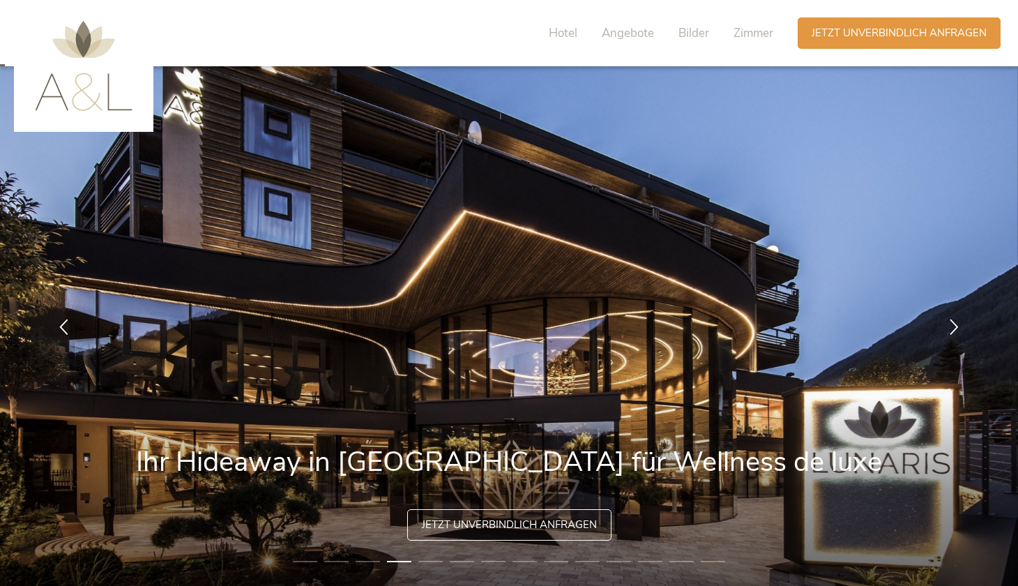
scroll to position [0, 0]
click at [566, 25] on span "Hotel" at bounding box center [563, 33] width 29 height 16
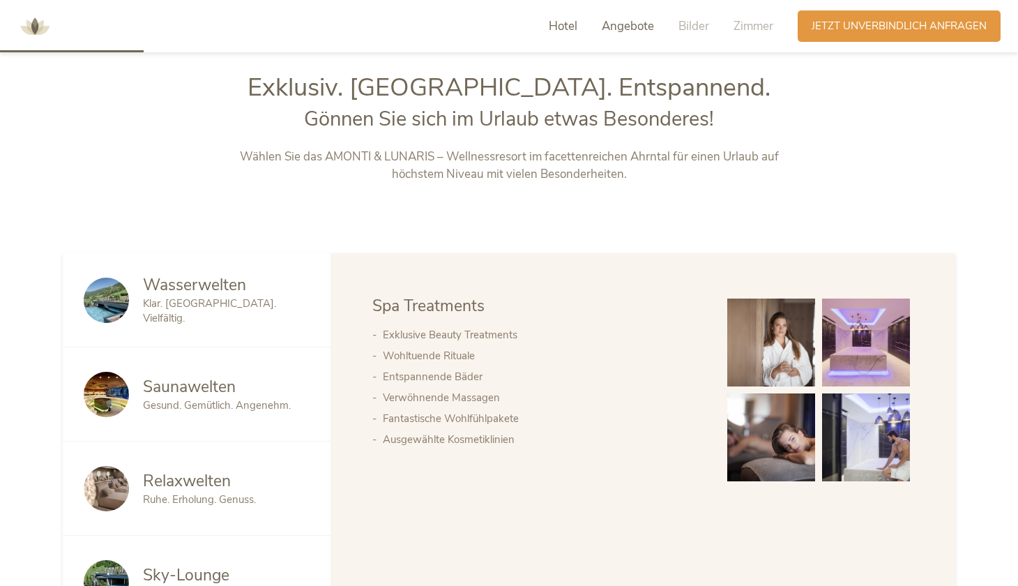
click at [635, 24] on span "Angebote" at bounding box center [628, 26] width 52 height 16
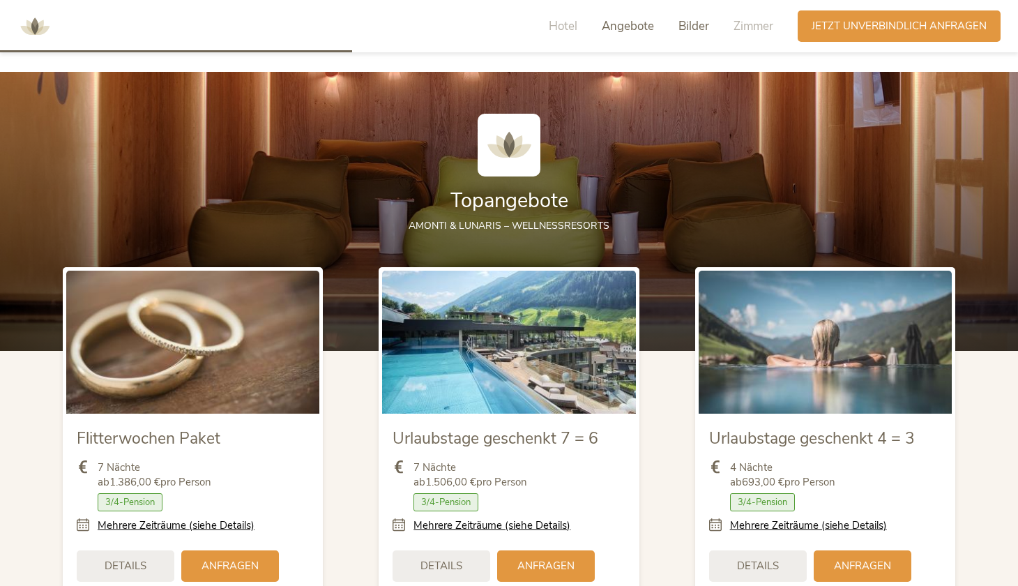
click at [705, 22] on span "Bilder" at bounding box center [694, 26] width 31 height 16
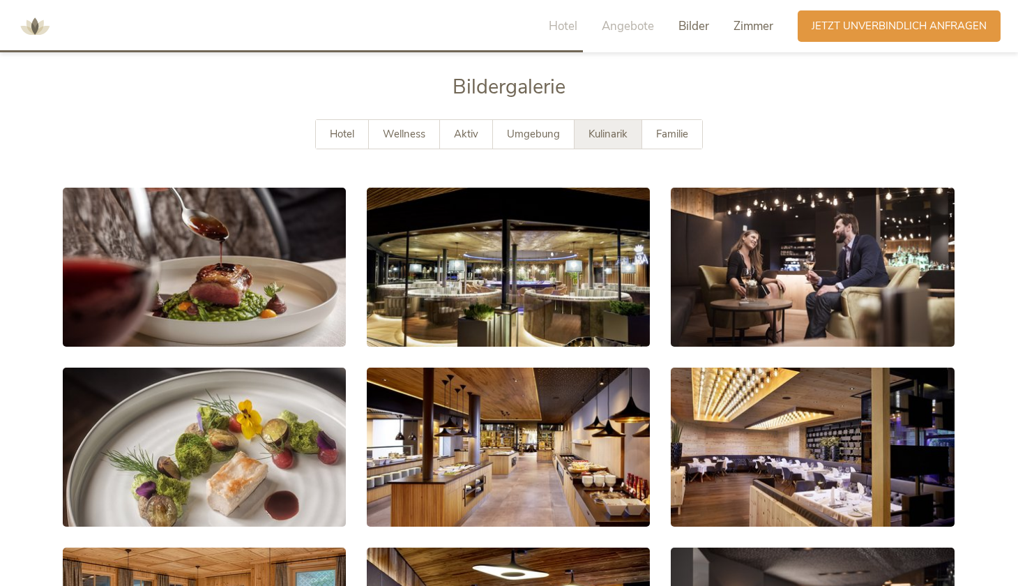
click at [747, 27] on span "Zimmer" at bounding box center [754, 26] width 40 height 16
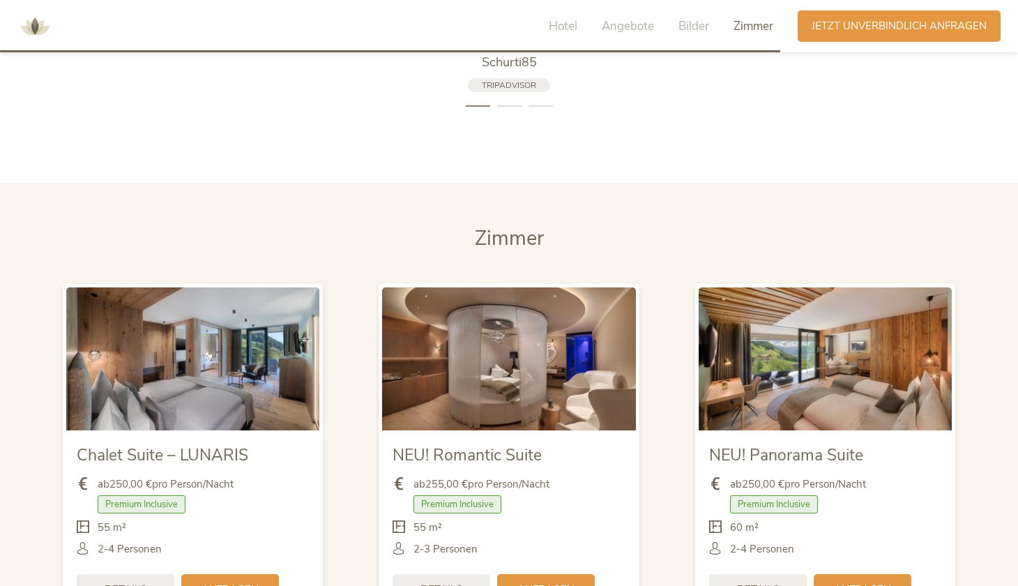
scroll to position [3448, 0]
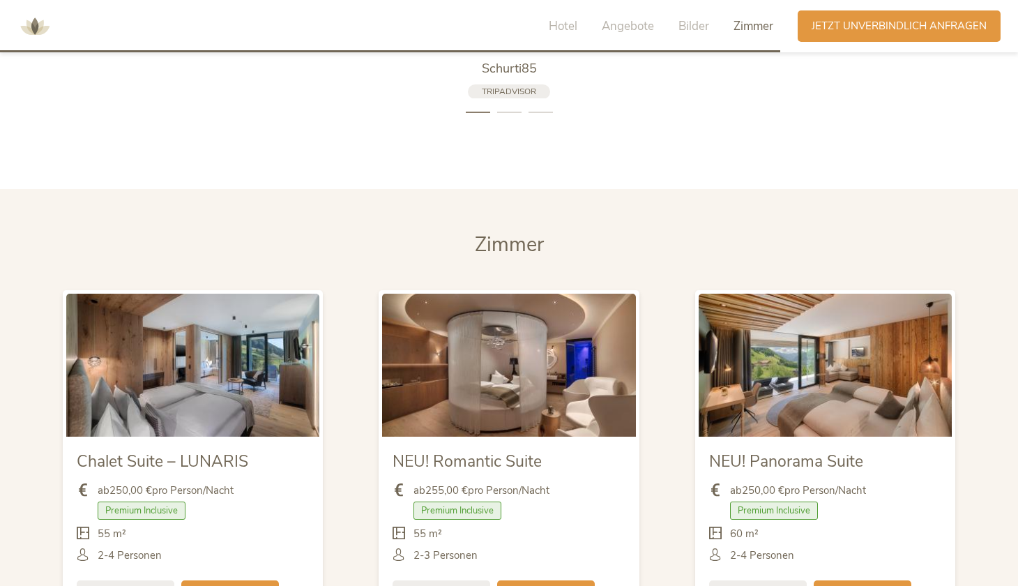
click at [50, 36] on img at bounding box center [35, 27] width 42 height 42
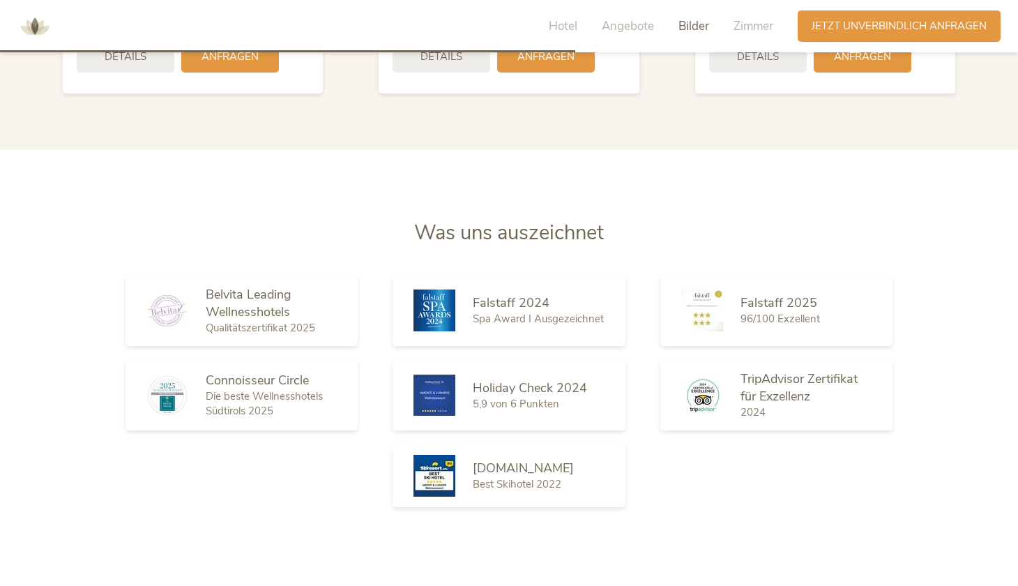
scroll to position [1976, 0]
